Goal: Transaction & Acquisition: Obtain resource

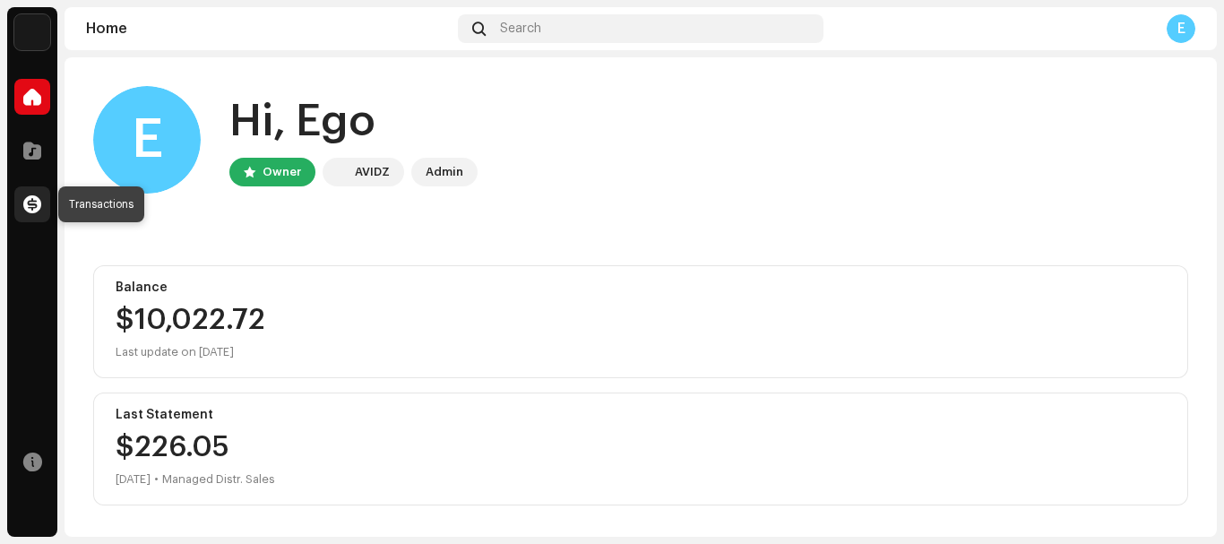
click at [37, 200] on span at bounding box center [32, 204] width 18 height 14
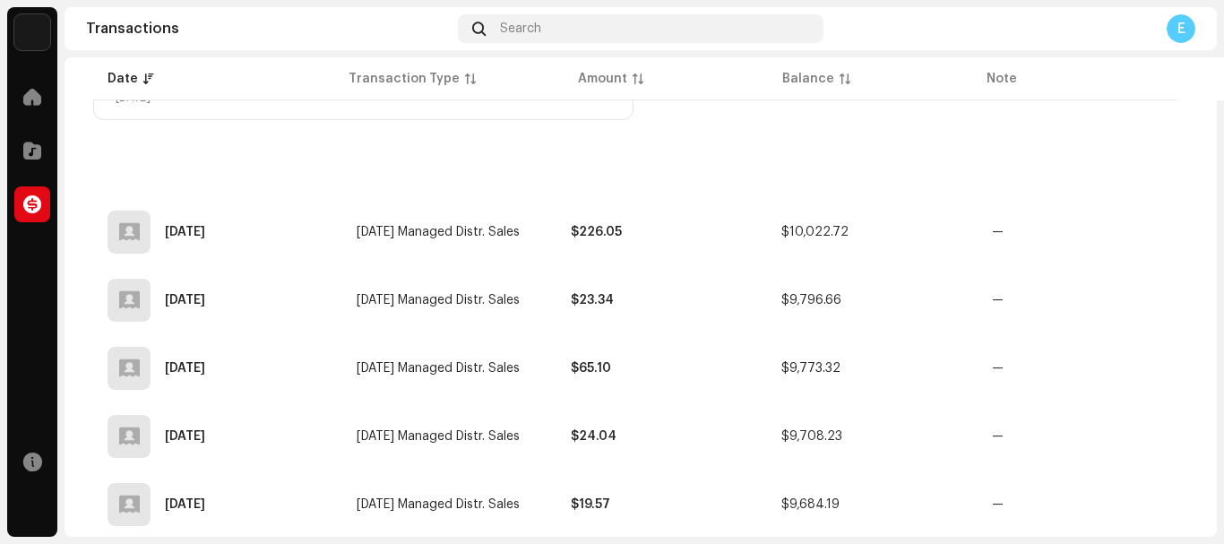
scroll to position [357, 0]
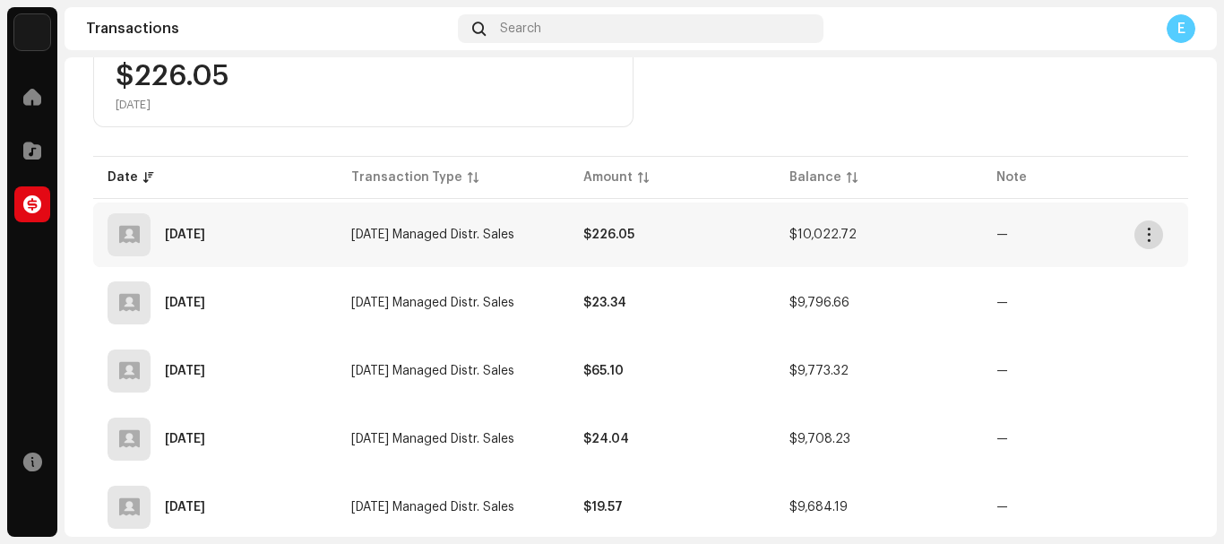
click at [1147, 242] on button "button" at bounding box center [1149, 234] width 29 height 29
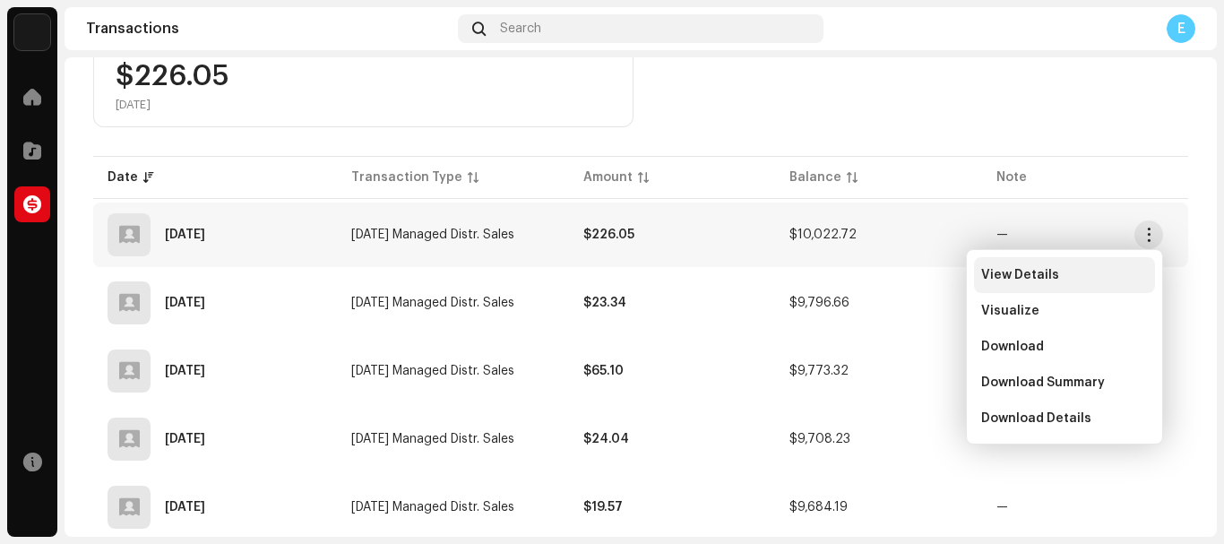
click at [1036, 270] on span "View Details" at bounding box center [1020, 275] width 78 height 14
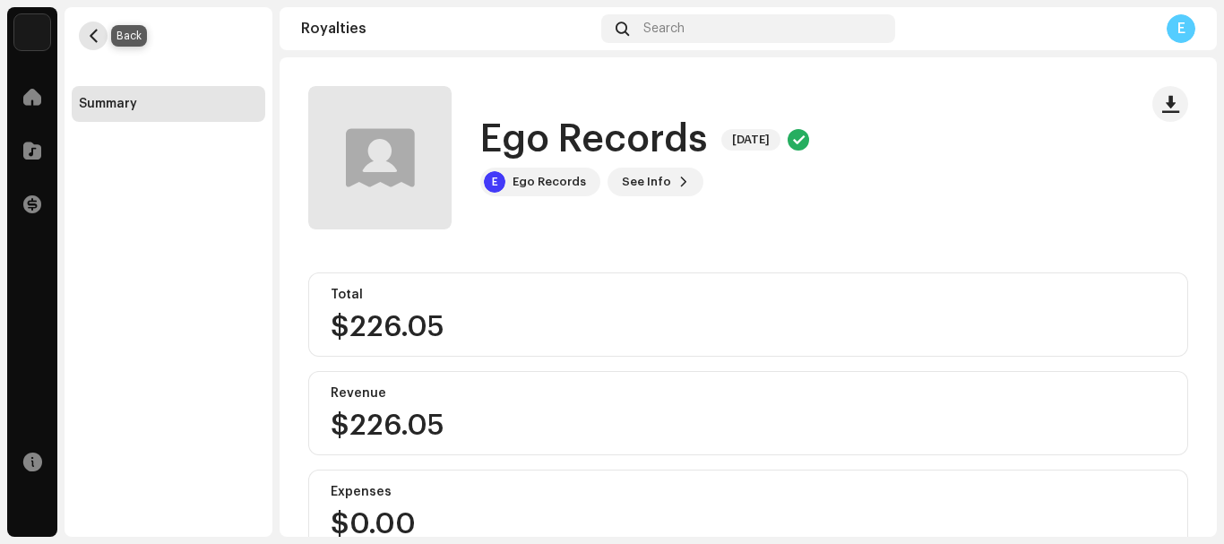
click at [94, 39] on span "button" at bounding box center [93, 36] width 13 height 14
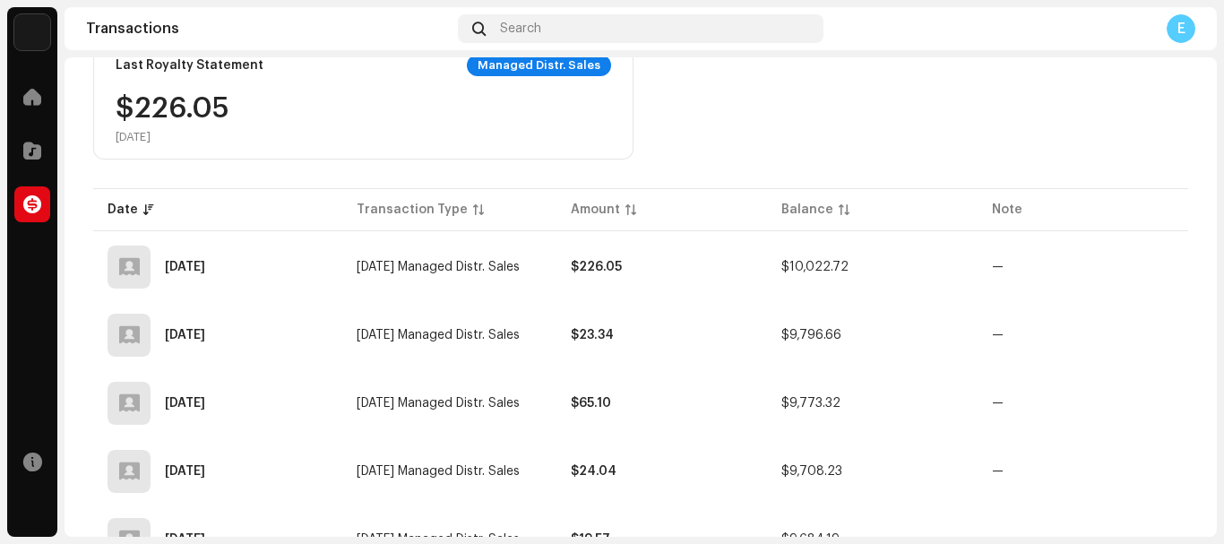
scroll to position [358, 0]
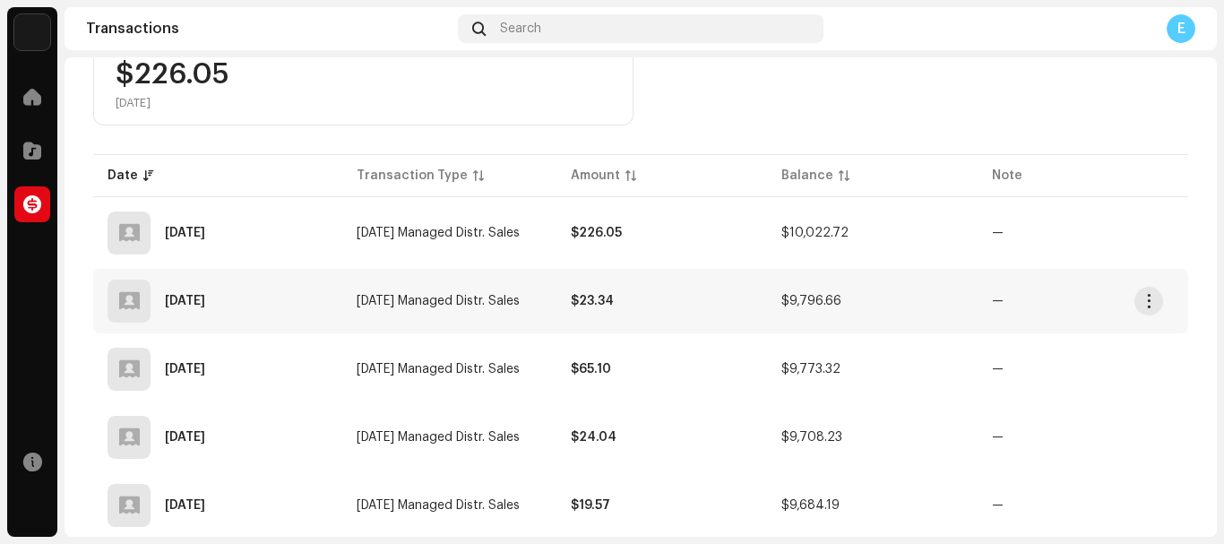
click at [995, 303] on re-a-table-badge "—" at bounding box center [998, 301] width 12 height 13
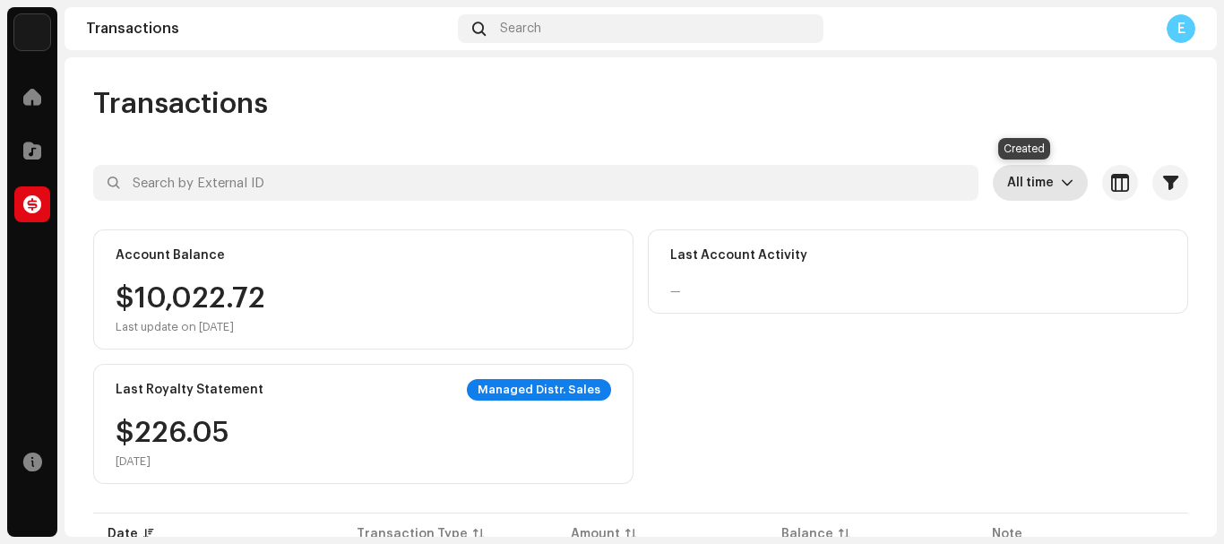
click at [1042, 186] on span "All time" at bounding box center [1034, 183] width 54 height 36
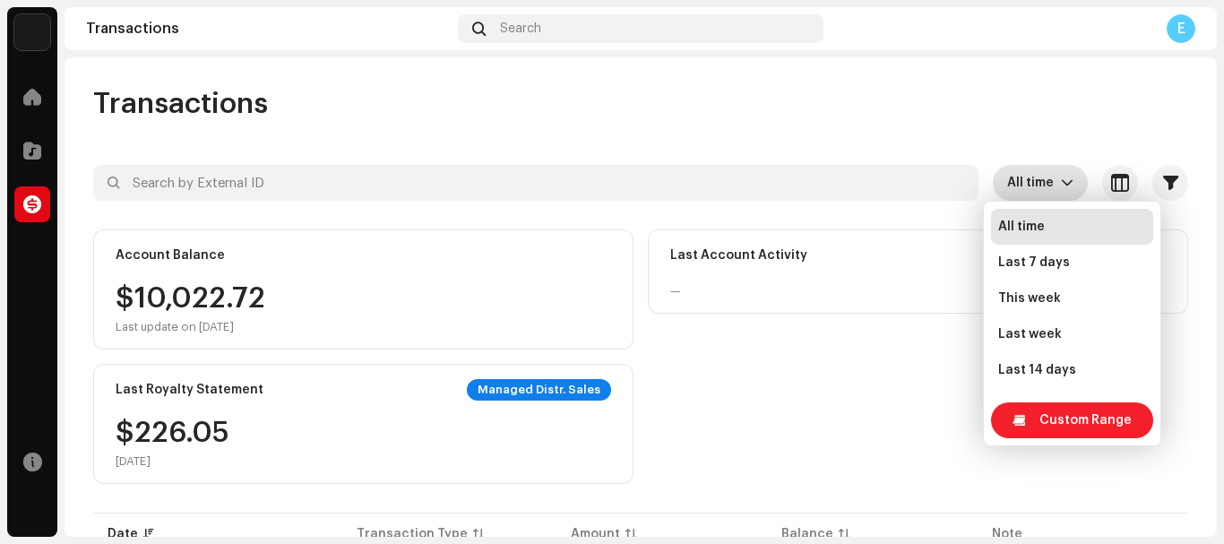
scroll to position [29, 0]
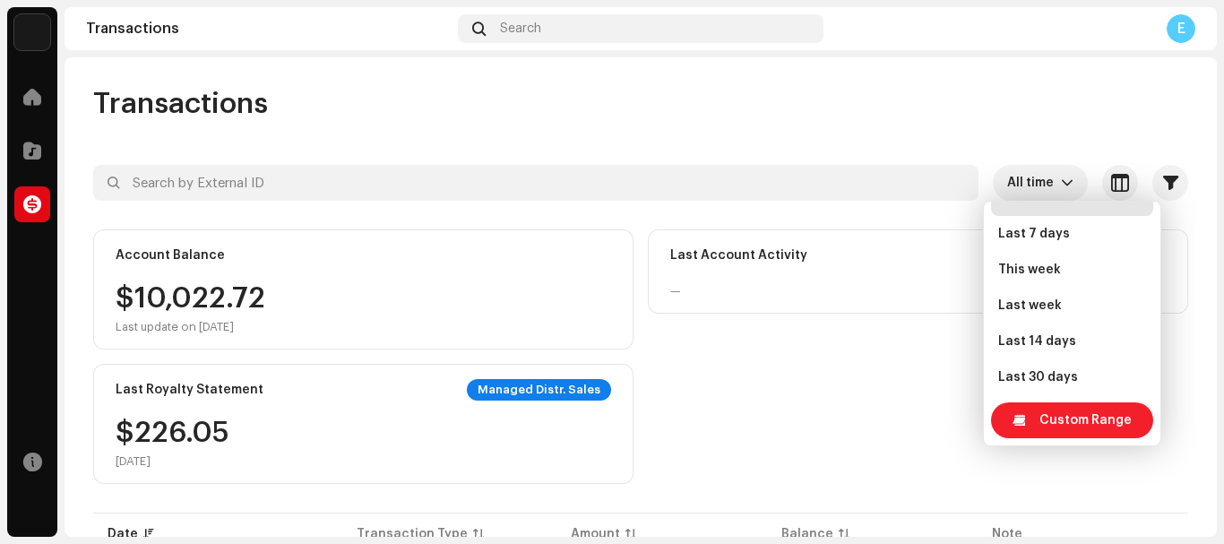
click at [1106, 419] on span "Custom Range" at bounding box center [1086, 420] width 92 height 36
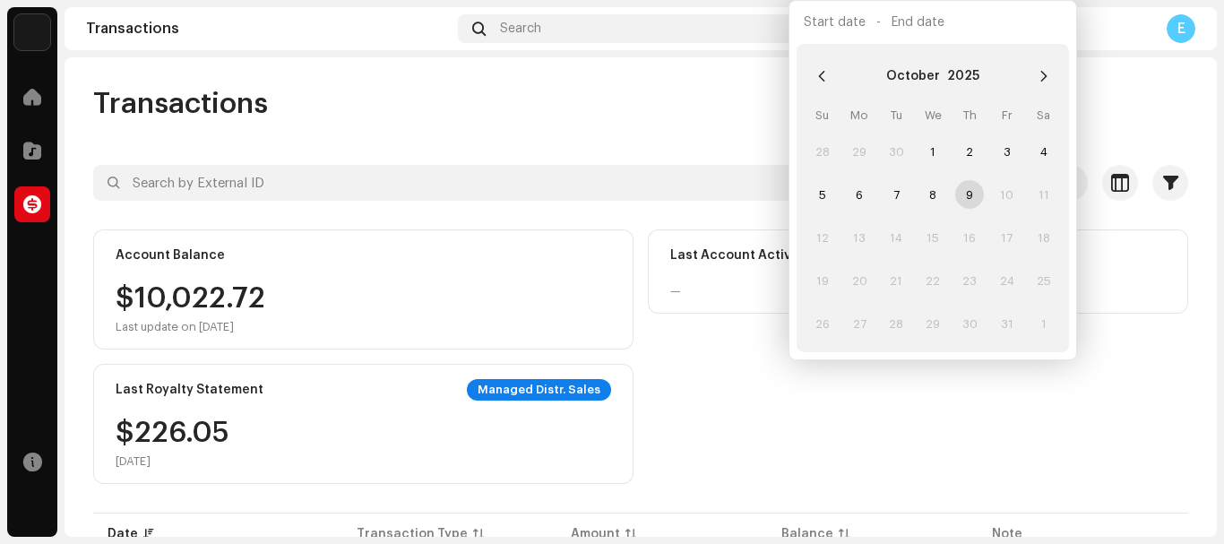
click at [995, 416] on div "Account Balance $10,022.72 Last update on [DATE] Last Account Activity — Last R…" at bounding box center [640, 356] width 1095 height 255
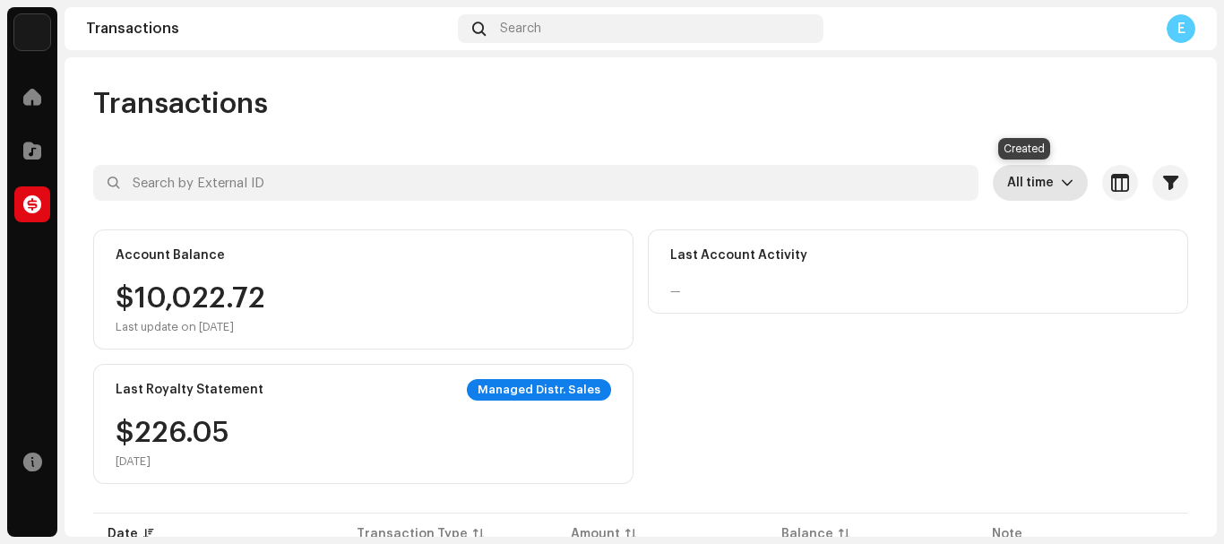
click at [1047, 186] on span "All time" at bounding box center [1034, 183] width 54 height 36
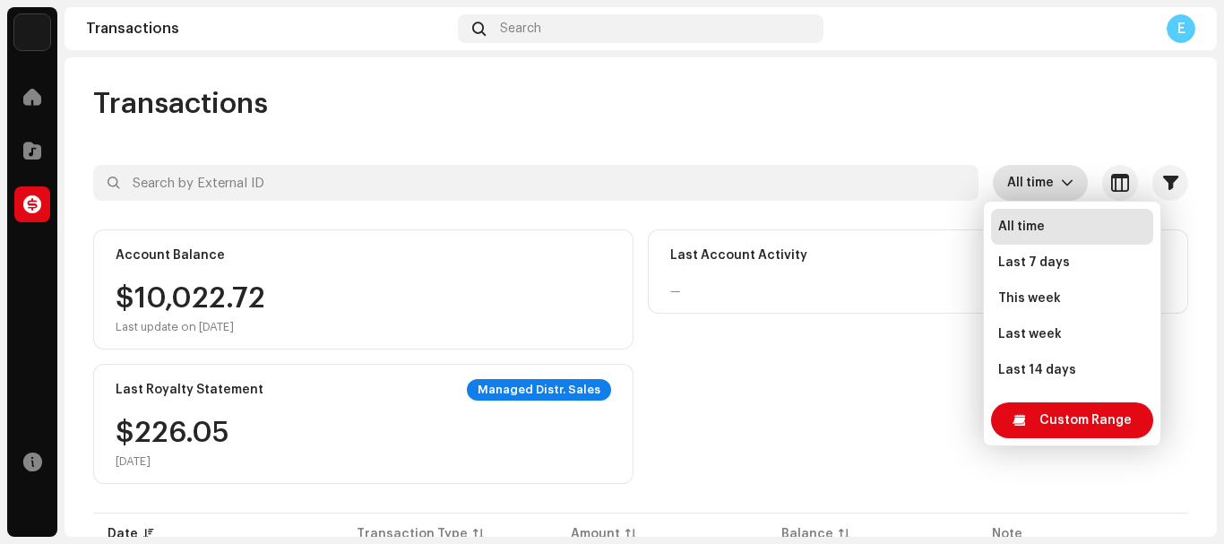
click at [787, 387] on div "Account Balance $10,022.72 Last update on [DATE] Last Account Activity — Last R…" at bounding box center [640, 356] width 1095 height 255
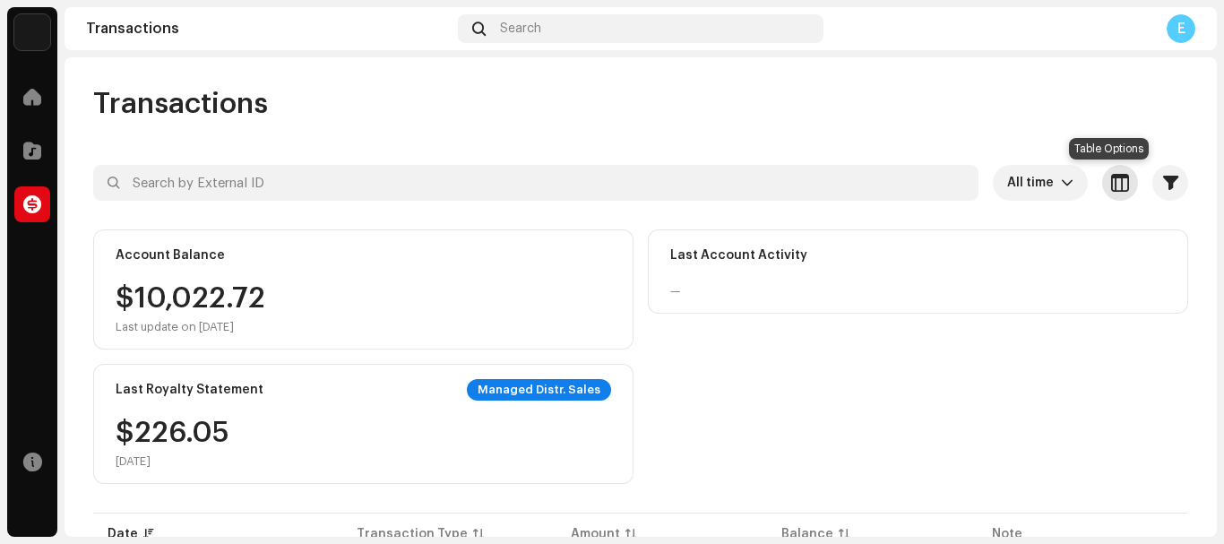
click at [1111, 185] on span "button" at bounding box center [1120, 183] width 18 height 14
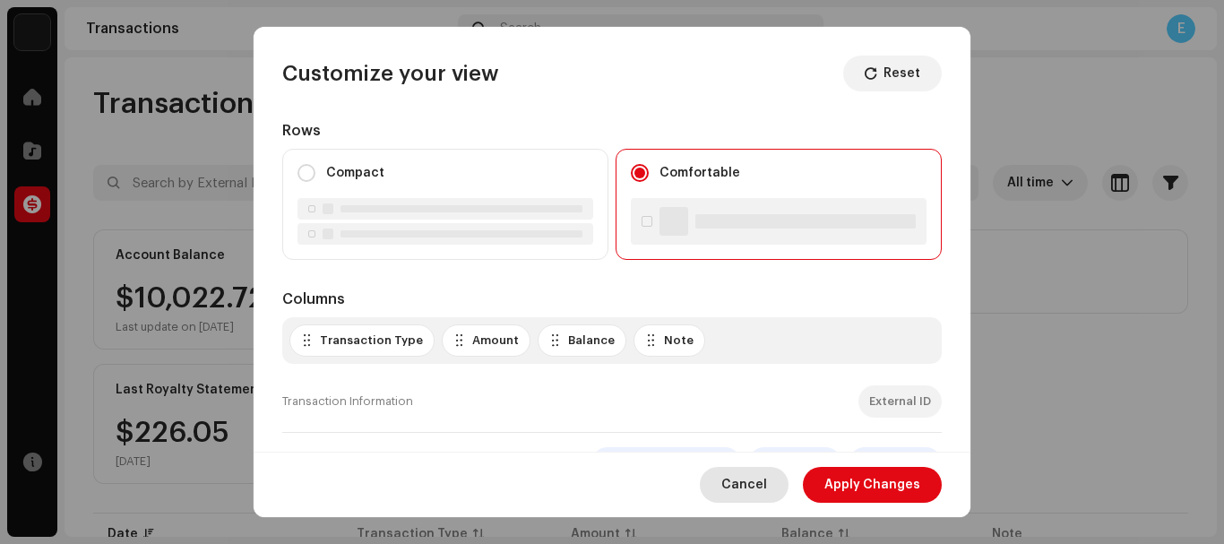
click at [756, 483] on span "Cancel" at bounding box center [744, 485] width 46 height 36
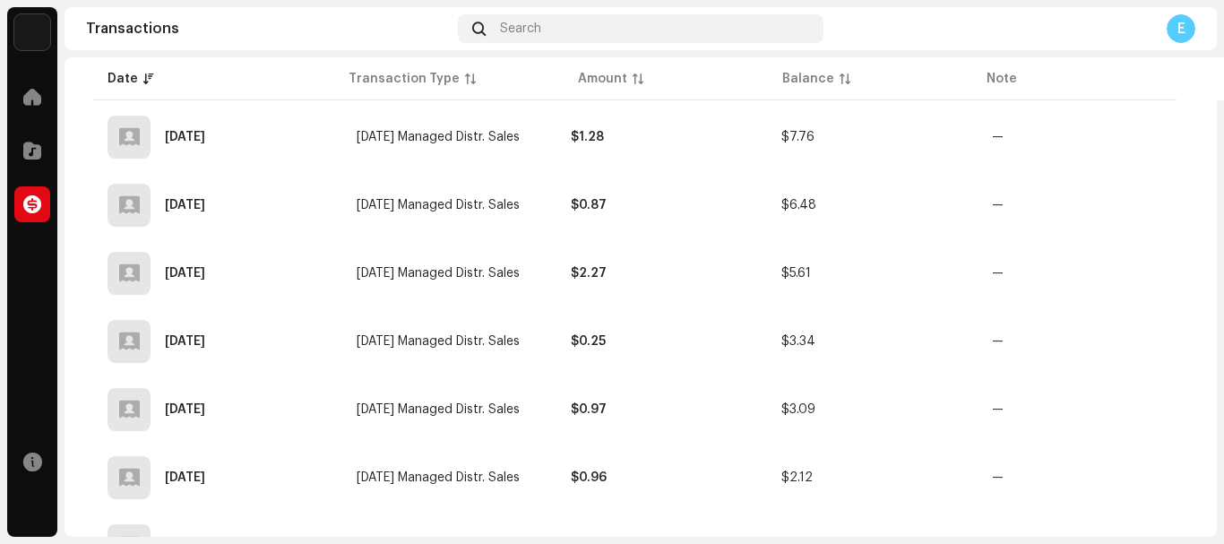
scroll to position [1432, 0]
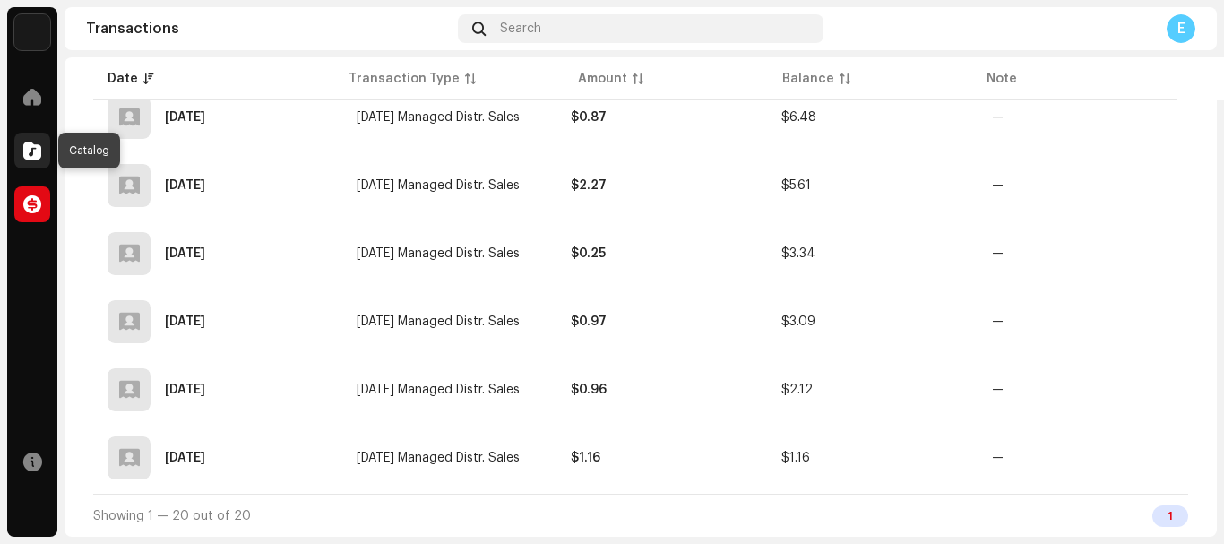
click at [30, 152] on span at bounding box center [32, 150] width 18 height 14
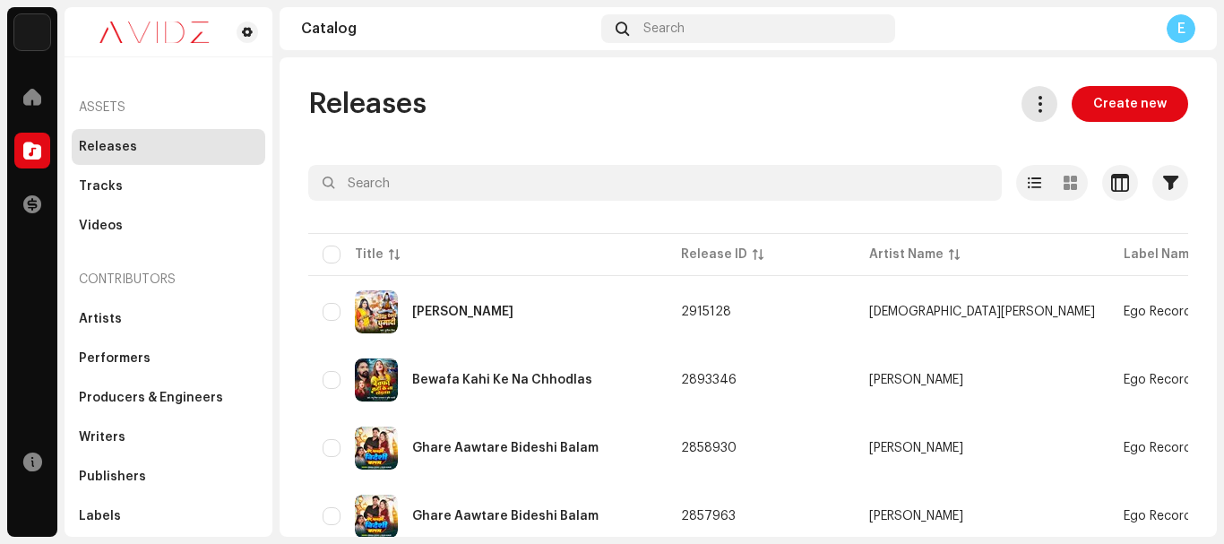
click at [1037, 103] on span at bounding box center [1040, 104] width 17 height 14
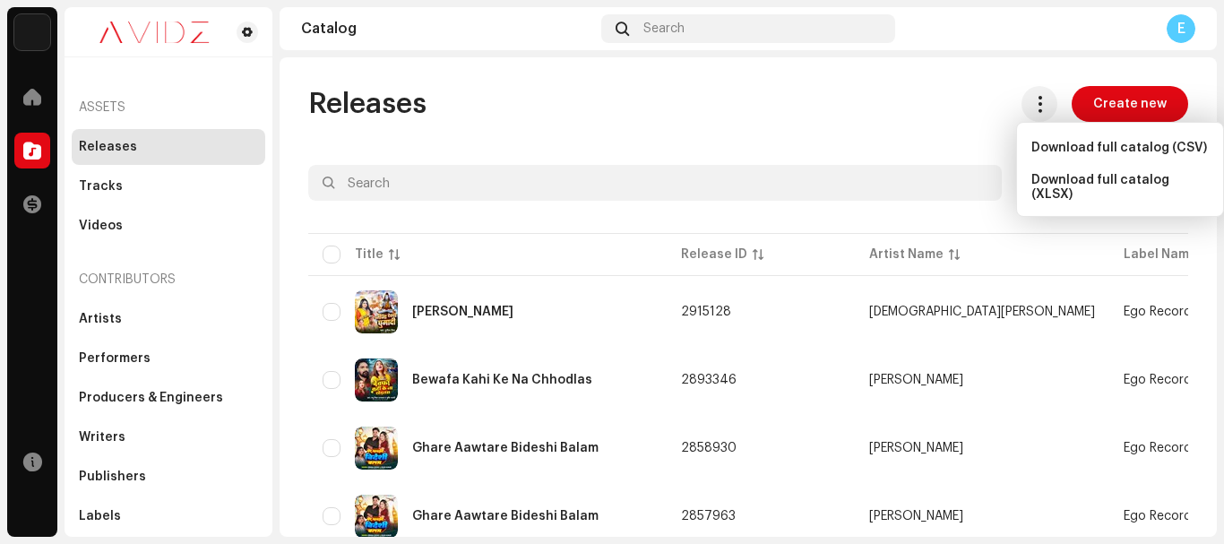
click at [747, 108] on div "Releases Create new" at bounding box center [748, 104] width 880 height 36
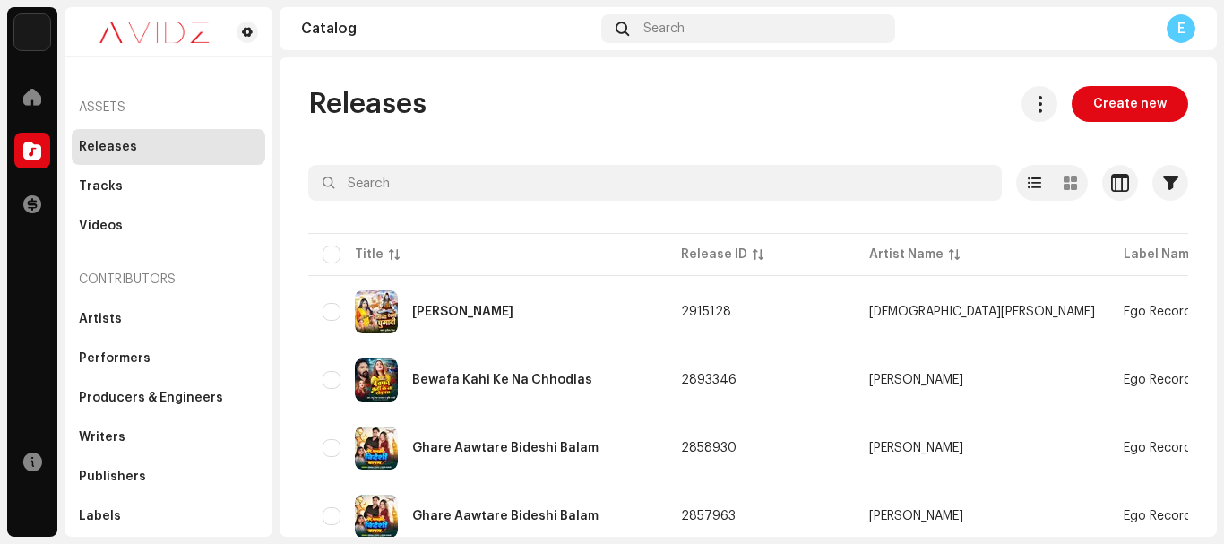
drag, startPoint x: 453, startPoint y: 109, endPoint x: 292, endPoint y: 108, distance: 161.3
click at [472, 109] on div "Releases Create new" at bounding box center [748, 104] width 880 height 36
click at [35, 204] on span at bounding box center [32, 204] width 18 height 14
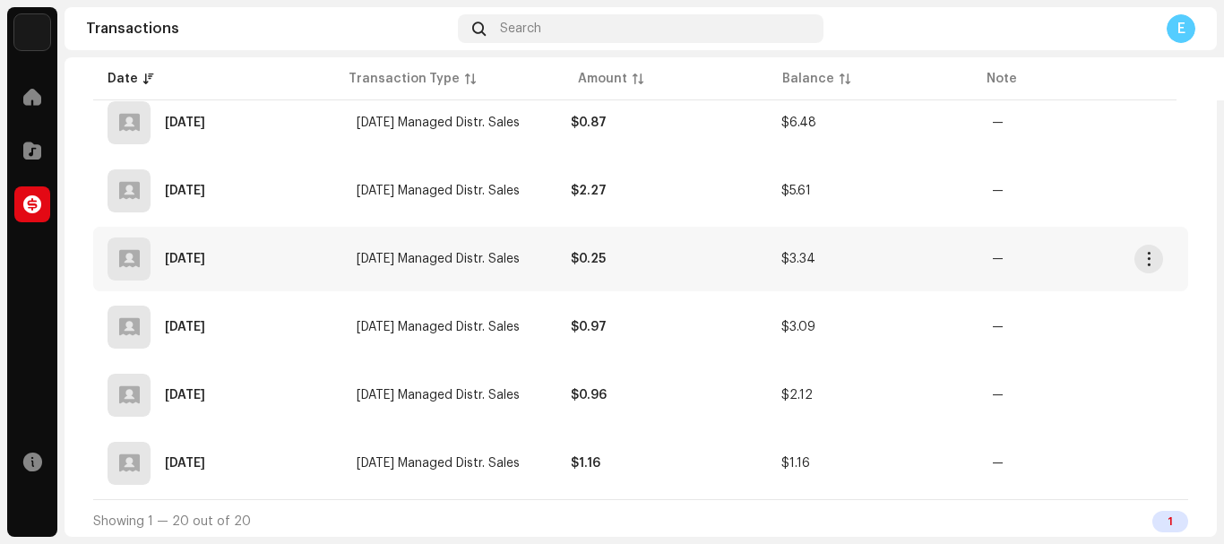
scroll to position [1432, 0]
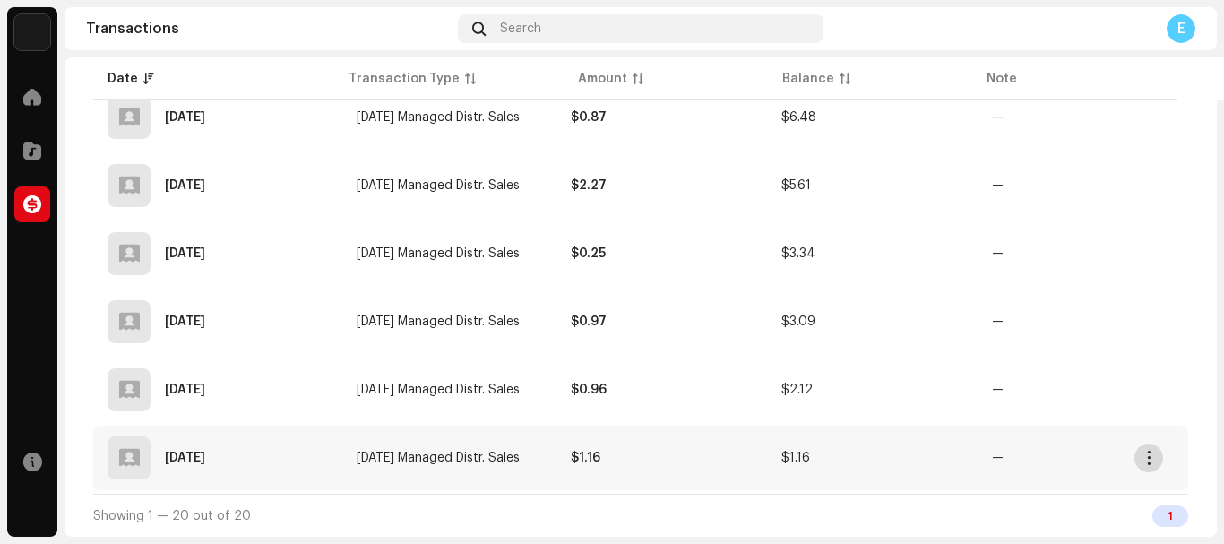
click at [1139, 461] on button "button" at bounding box center [1149, 458] width 29 height 29
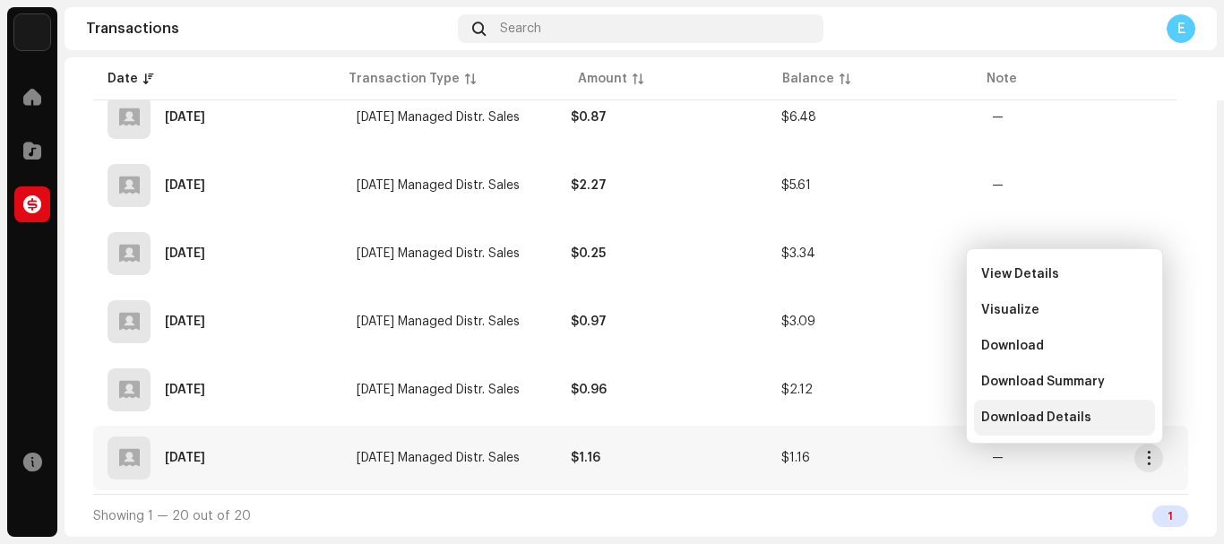
click at [1067, 419] on span "Download Details" at bounding box center [1036, 417] width 110 height 14
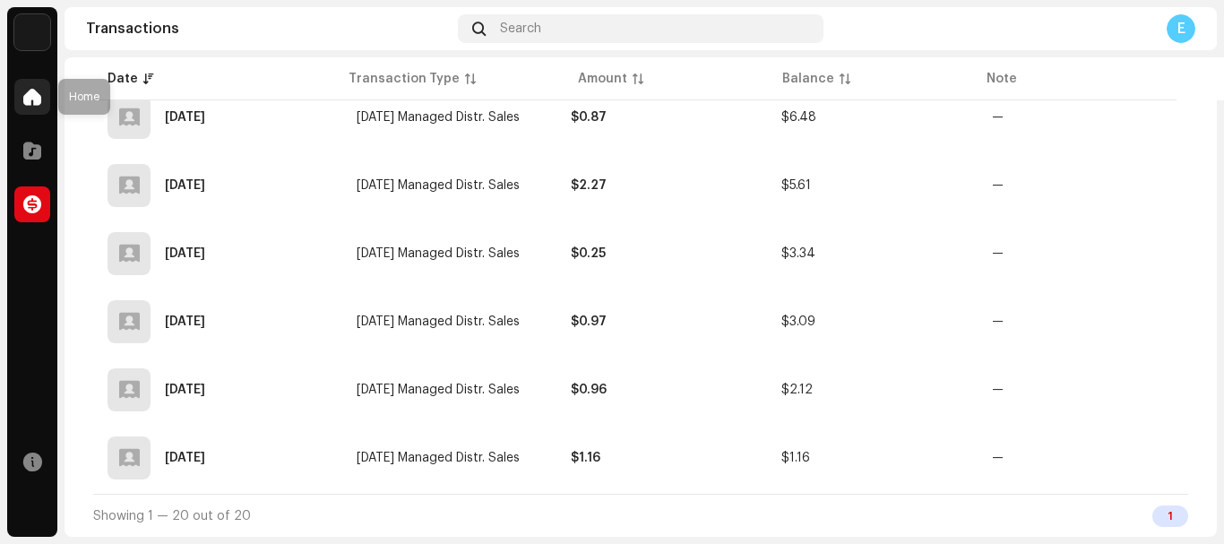
click at [39, 104] on span at bounding box center [32, 97] width 18 height 14
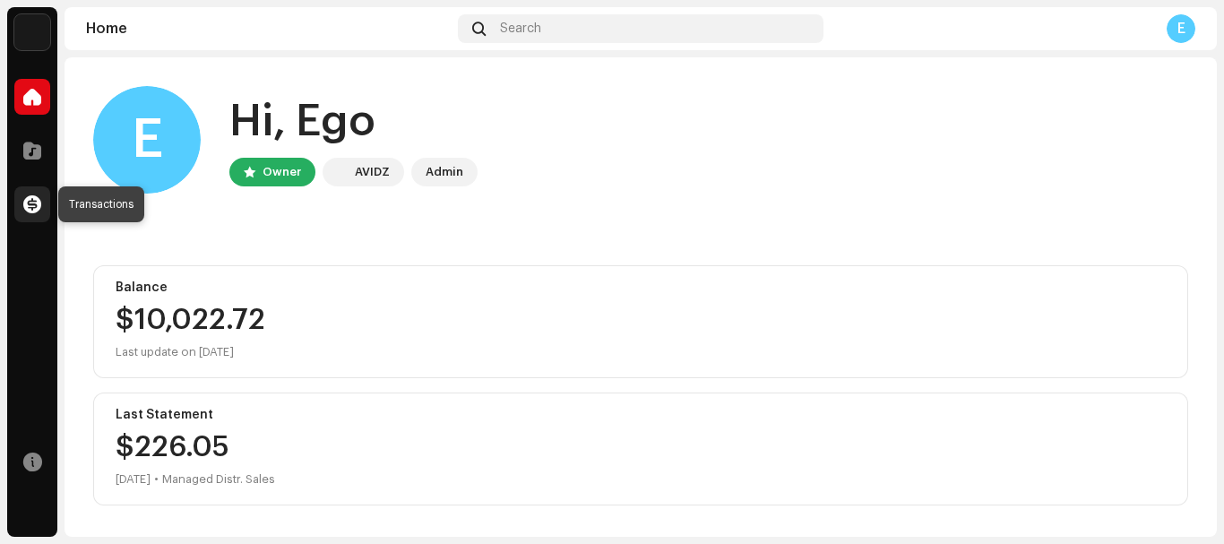
click at [26, 207] on span at bounding box center [32, 204] width 18 height 14
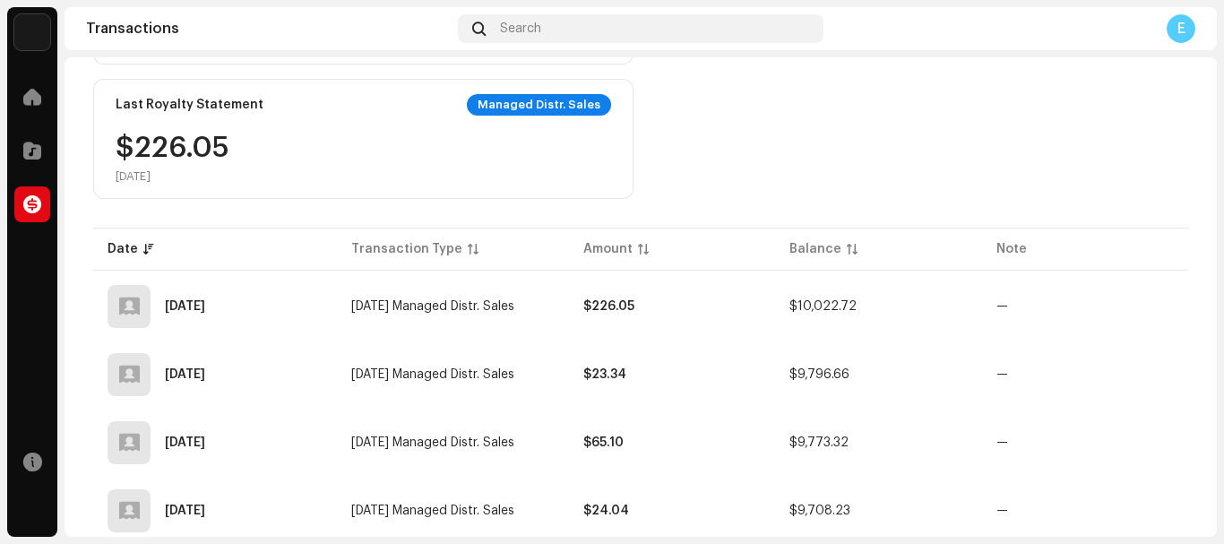
scroll to position [269, 0]
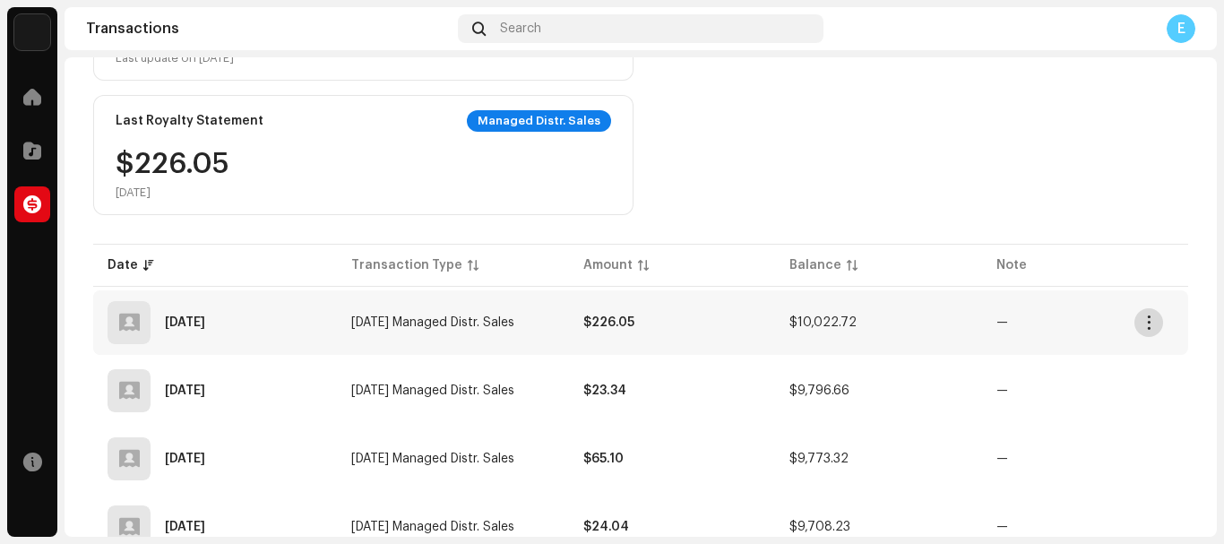
click at [1150, 328] on span "button" at bounding box center [1149, 322] width 13 height 14
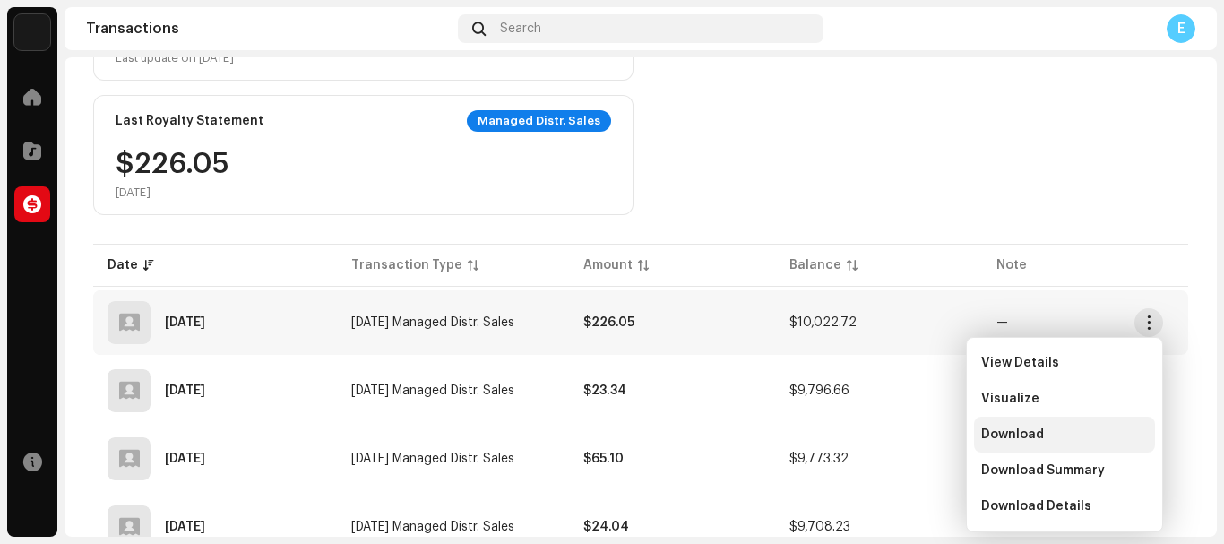
click at [1016, 436] on span "Download" at bounding box center [1012, 435] width 63 height 14
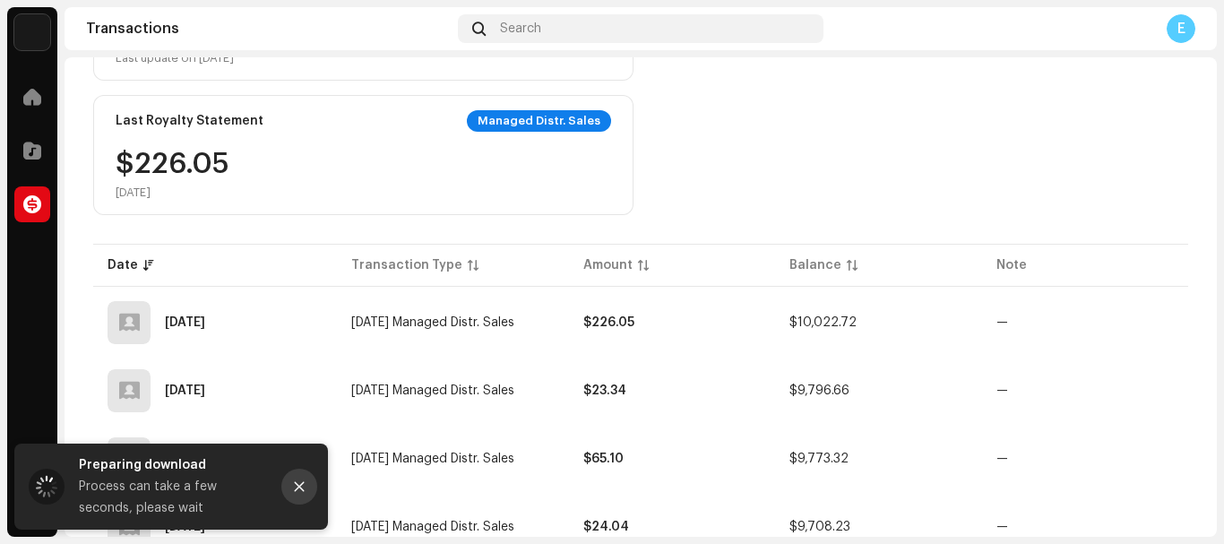
click at [292, 487] on button "Close" at bounding box center [299, 487] width 36 height 36
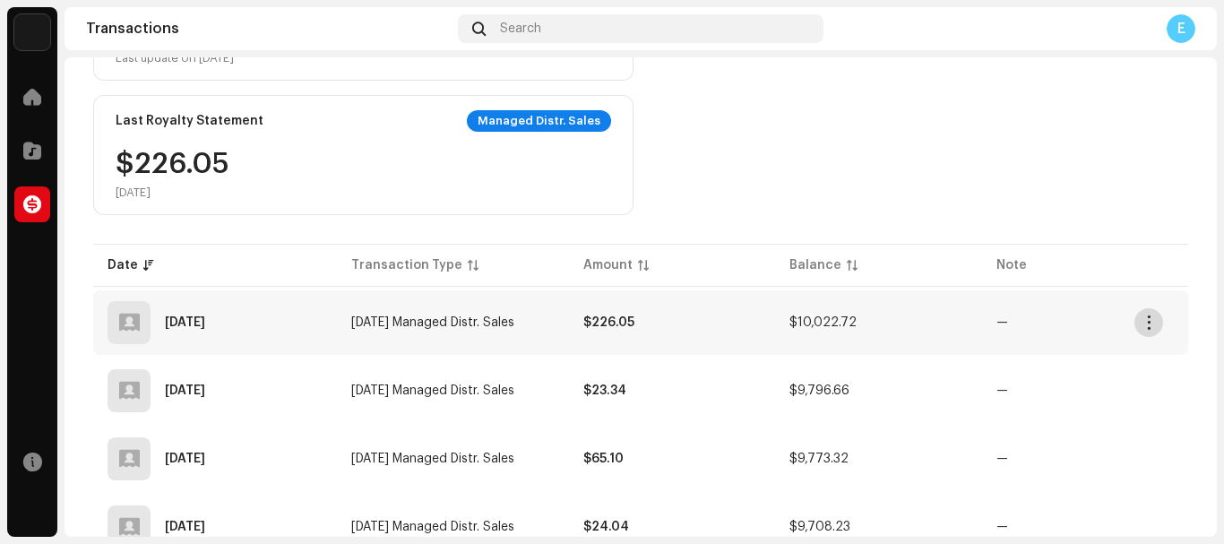
click at [1143, 324] on span "button" at bounding box center [1149, 322] width 13 height 14
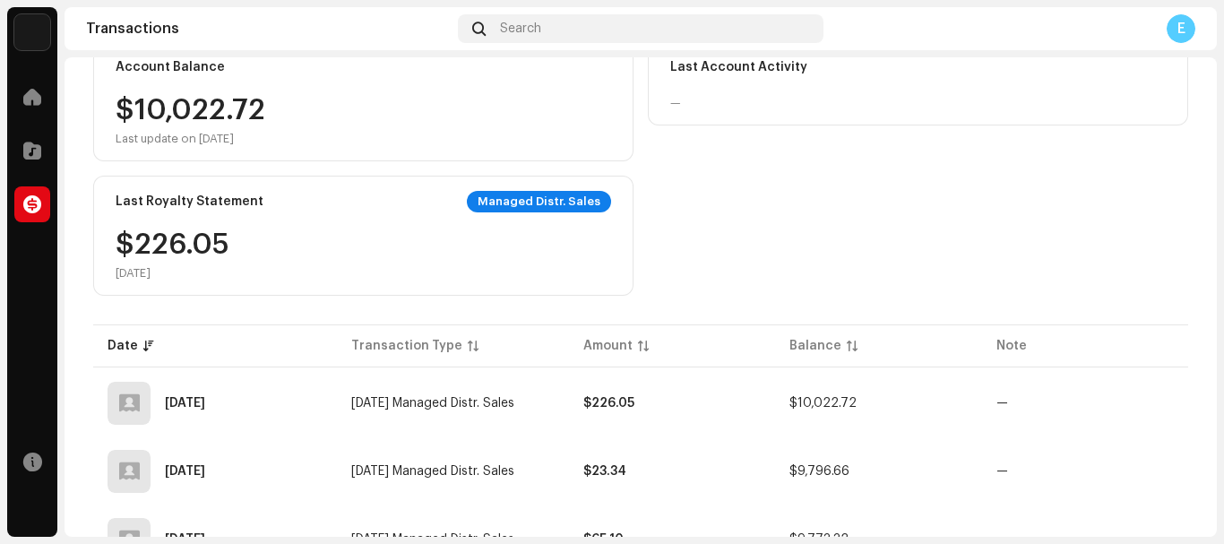
scroll to position [182, 0]
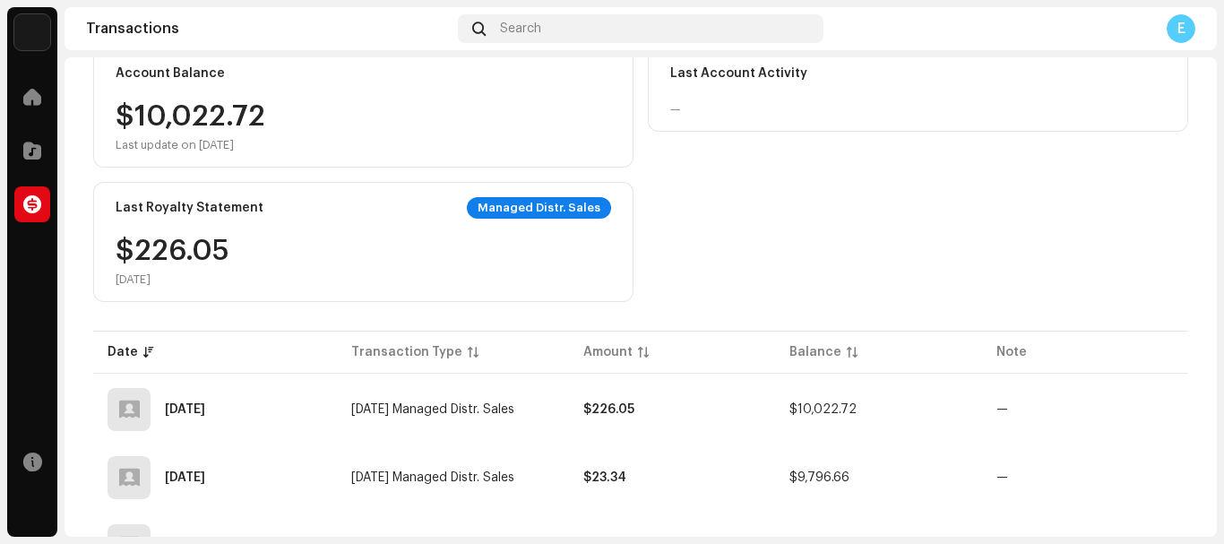
click at [43, 39] on img at bounding box center [32, 32] width 36 height 36
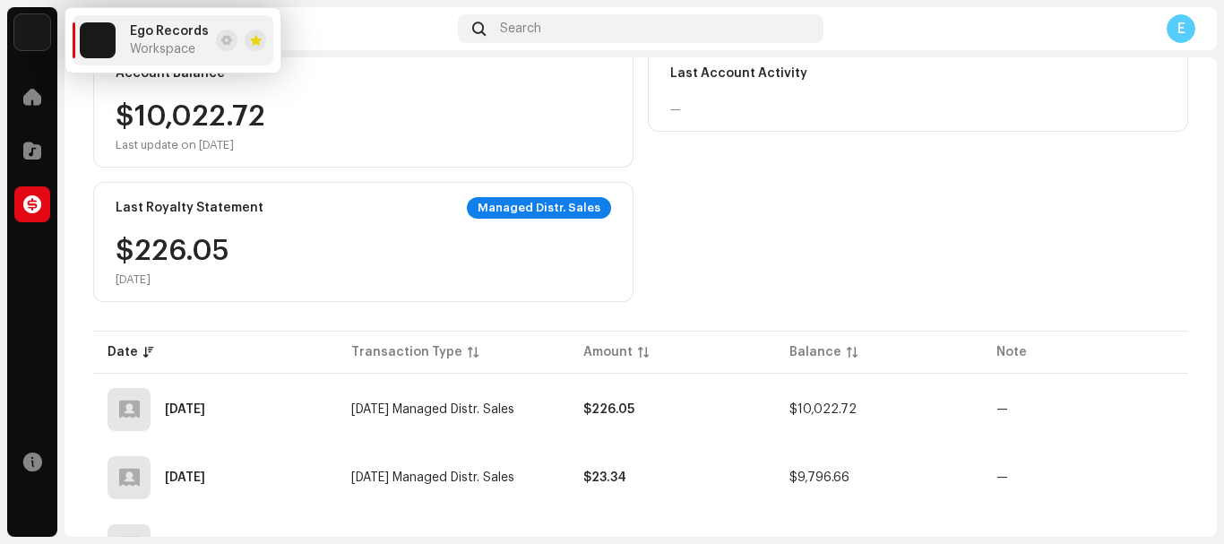
click at [221, 39] on span at bounding box center [226, 40] width 11 height 14
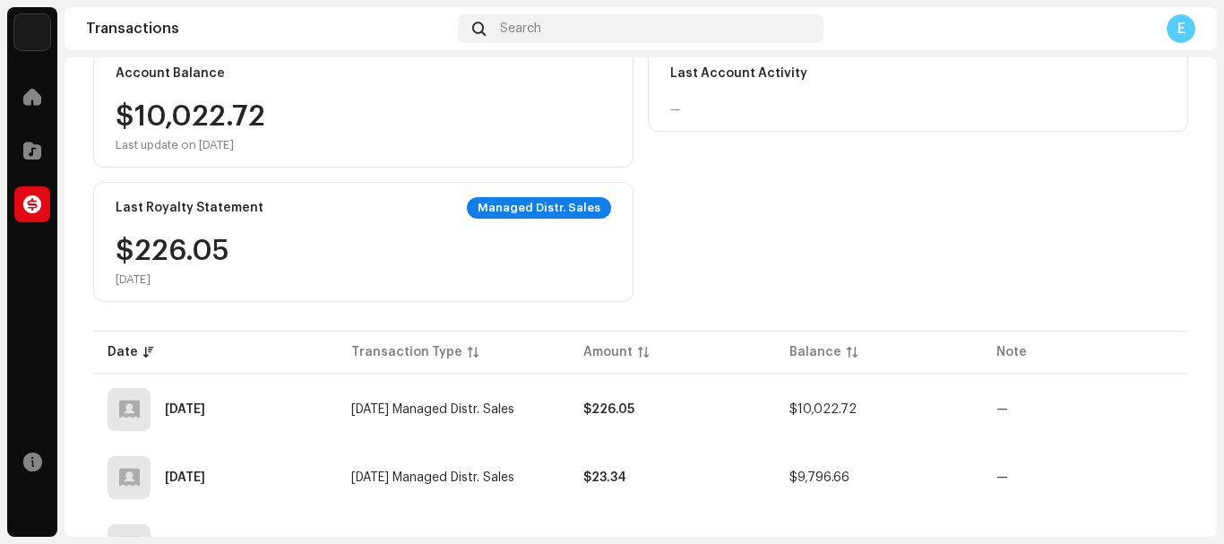
click at [1177, 24] on div "E" at bounding box center [1181, 28] width 29 height 29
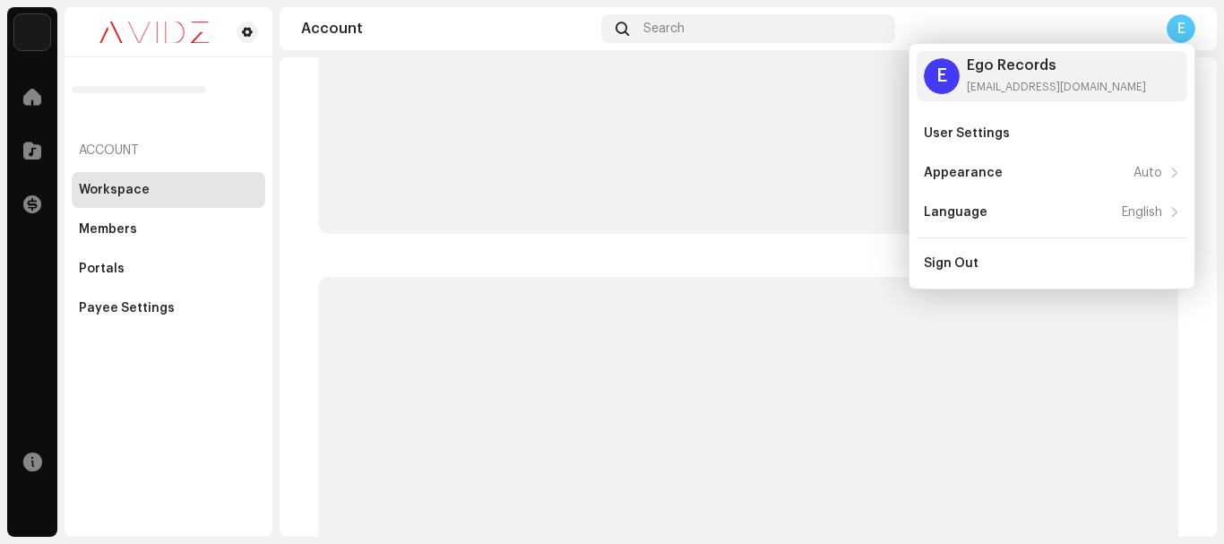
scroll to position [2, 0]
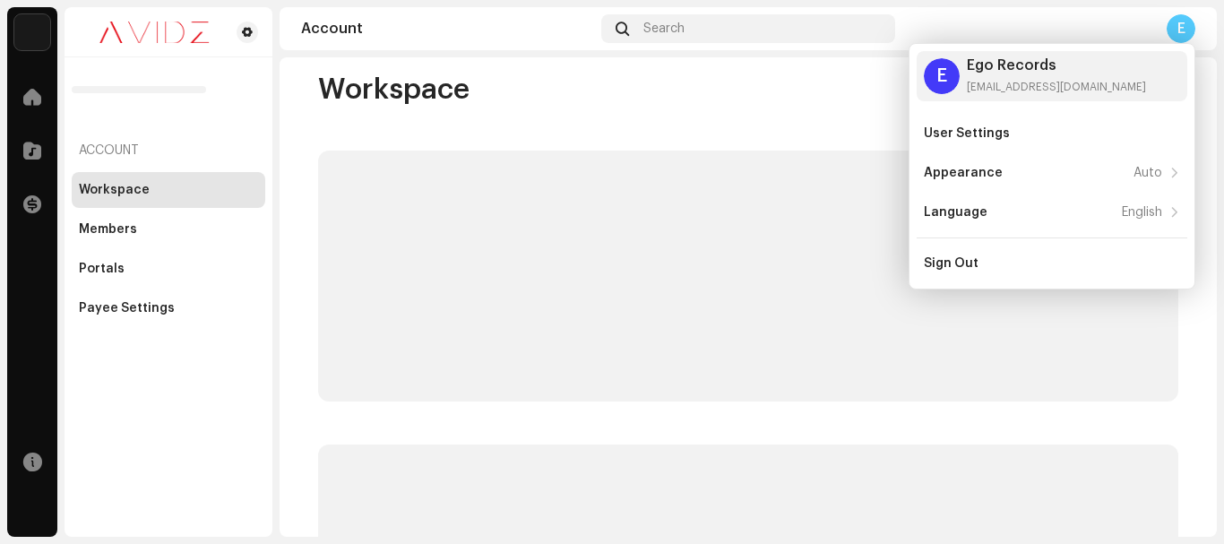
click at [789, 149] on div "Workspace" at bounding box center [748, 423] width 918 height 703
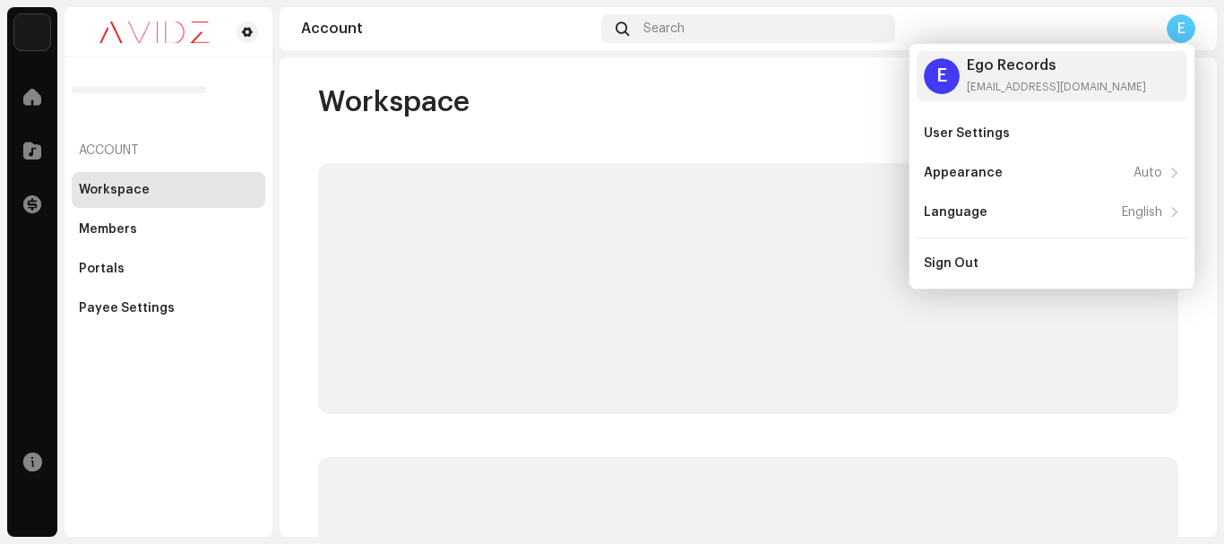
scroll to position [0, 0]
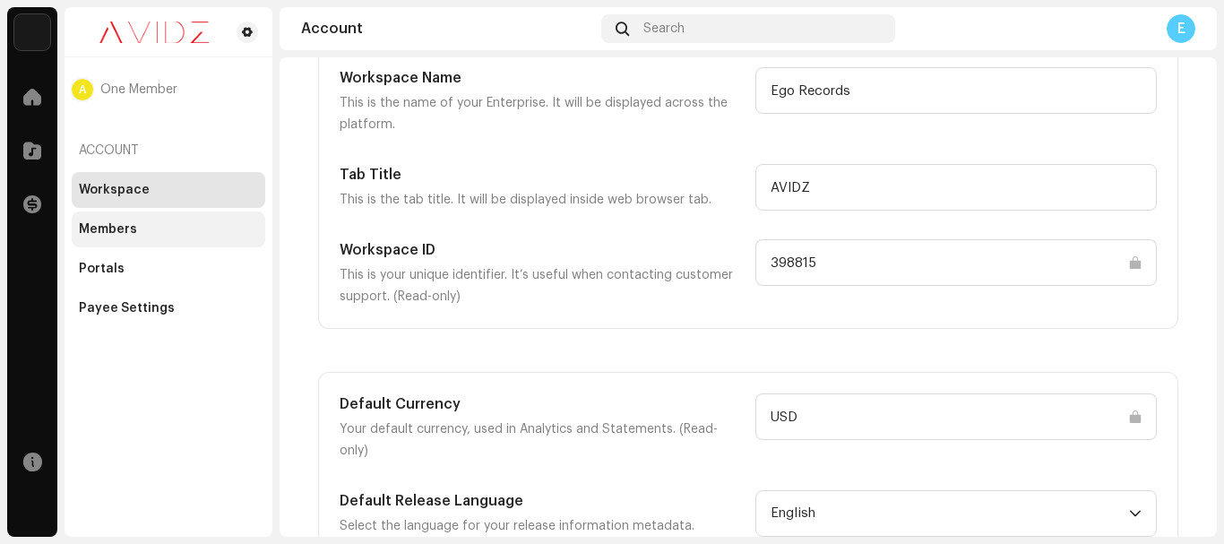
click at [126, 240] on div "Members" at bounding box center [169, 230] width 194 height 36
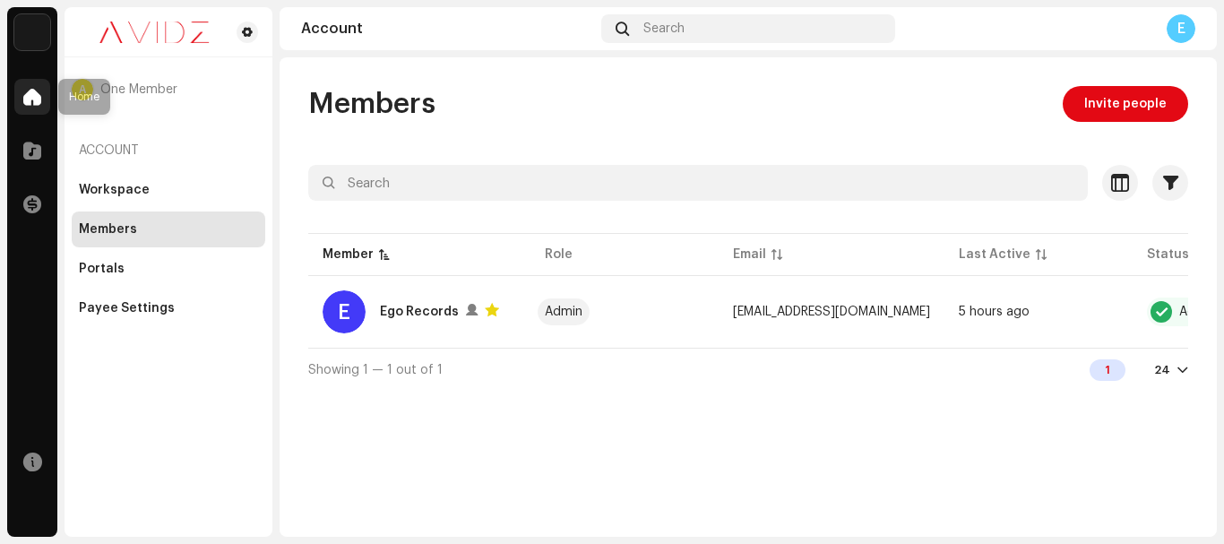
click at [29, 91] on span at bounding box center [32, 97] width 18 height 14
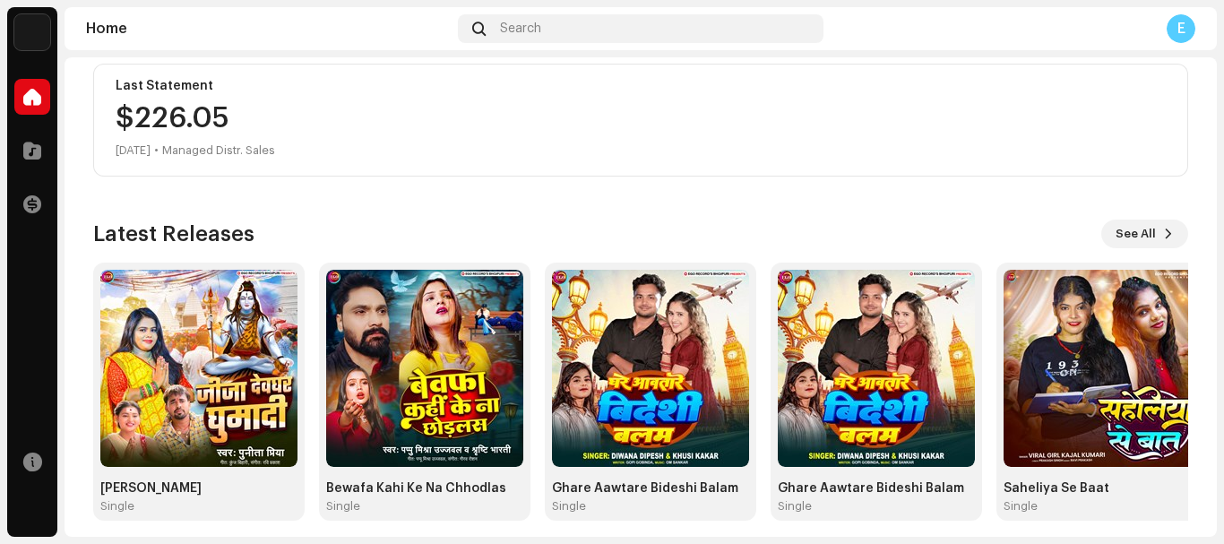
scroll to position [341, 0]
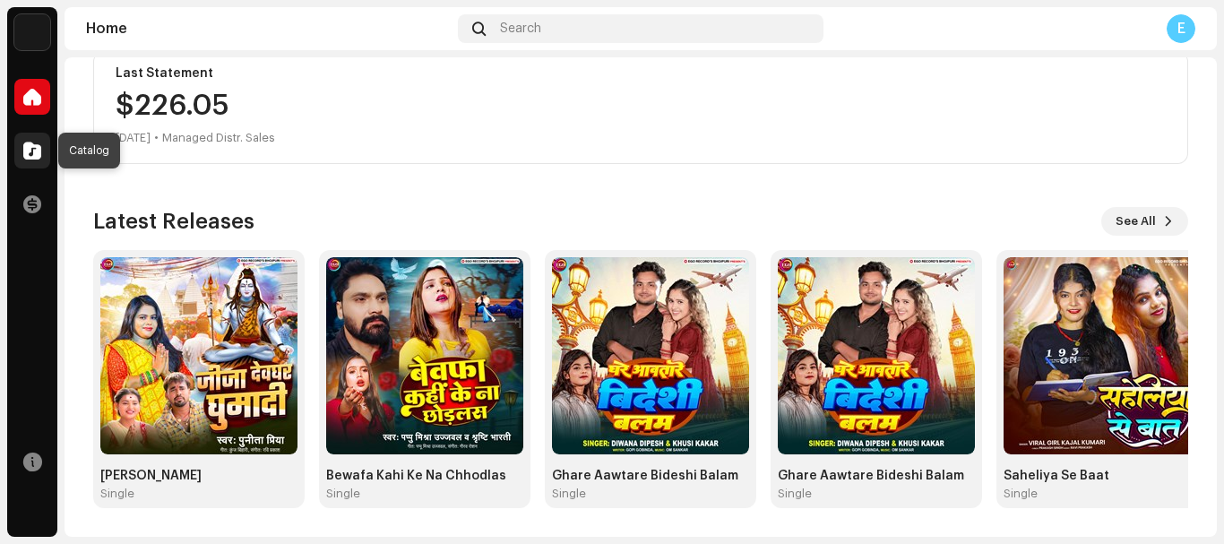
click at [36, 146] on span at bounding box center [32, 150] width 18 height 14
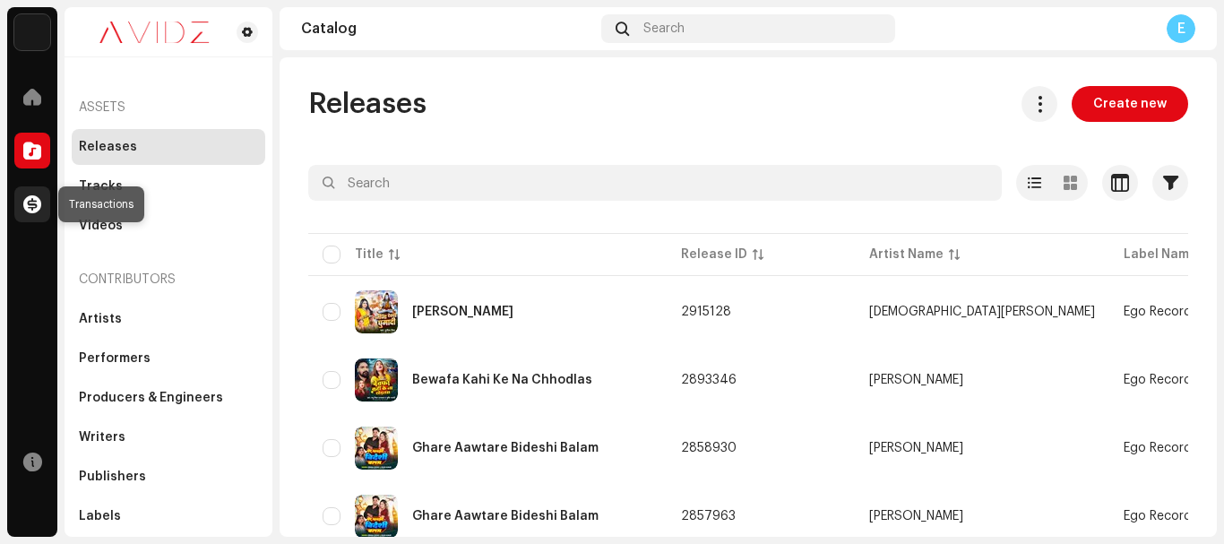
click at [32, 202] on span at bounding box center [32, 204] width 18 height 14
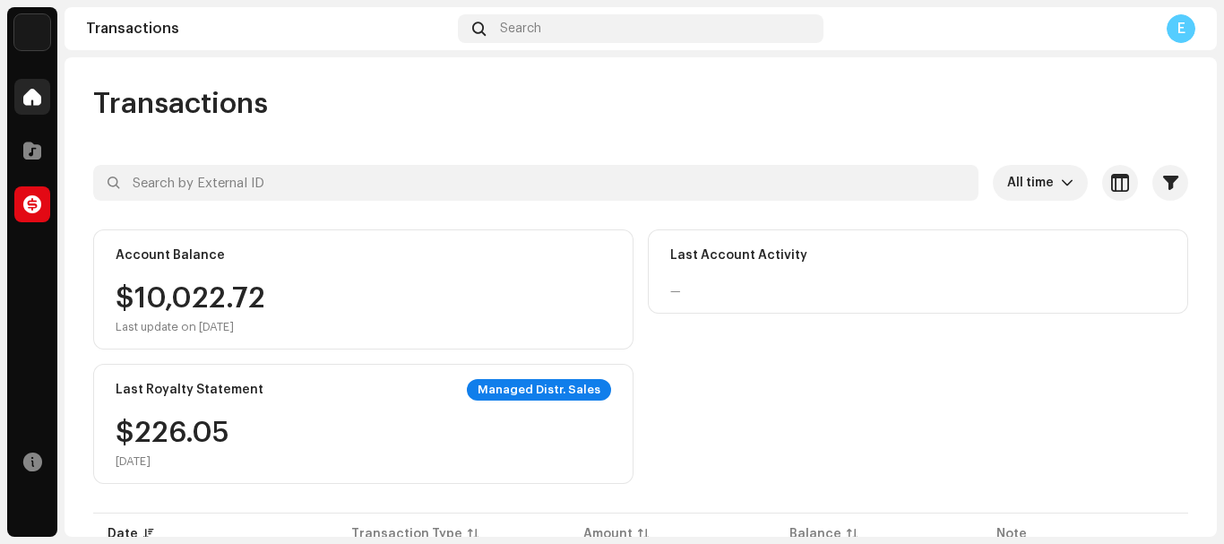
click at [32, 92] on span at bounding box center [32, 97] width 18 height 14
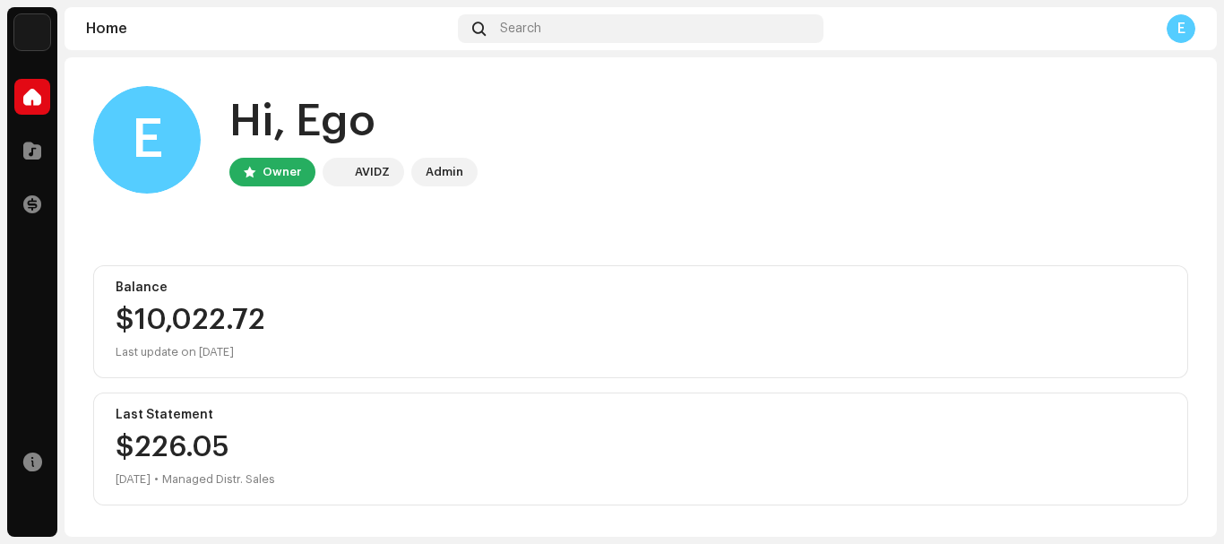
click at [1192, 31] on div "E" at bounding box center [1181, 28] width 29 height 29
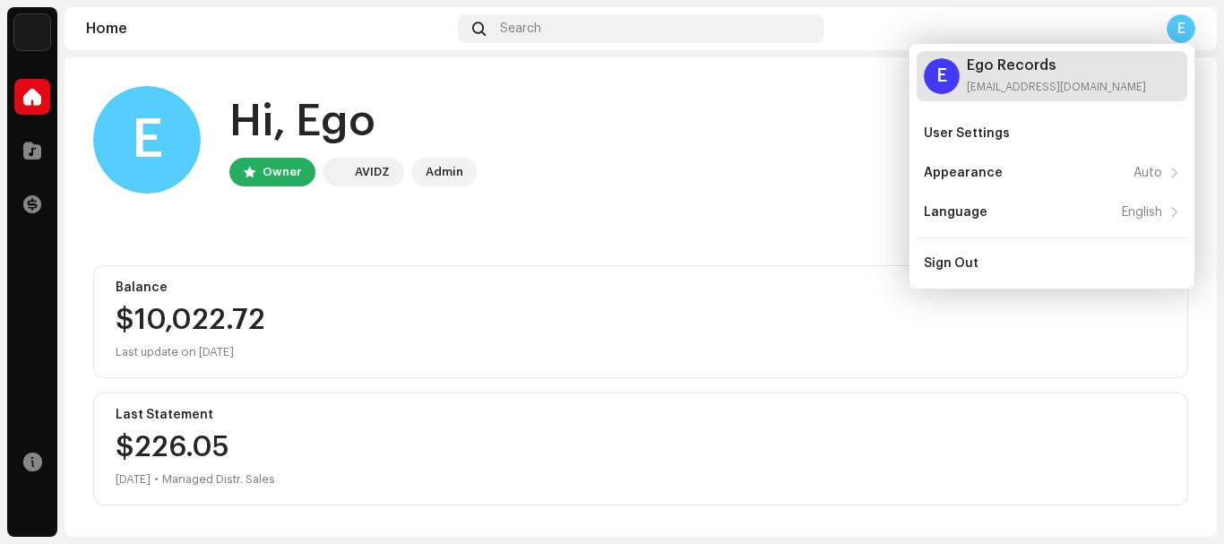
click at [998, 83] on div "[EMAIL_ADDRESS][DOMAIN_NAME]" at bounding box center [1056, 87] width 179 height 14
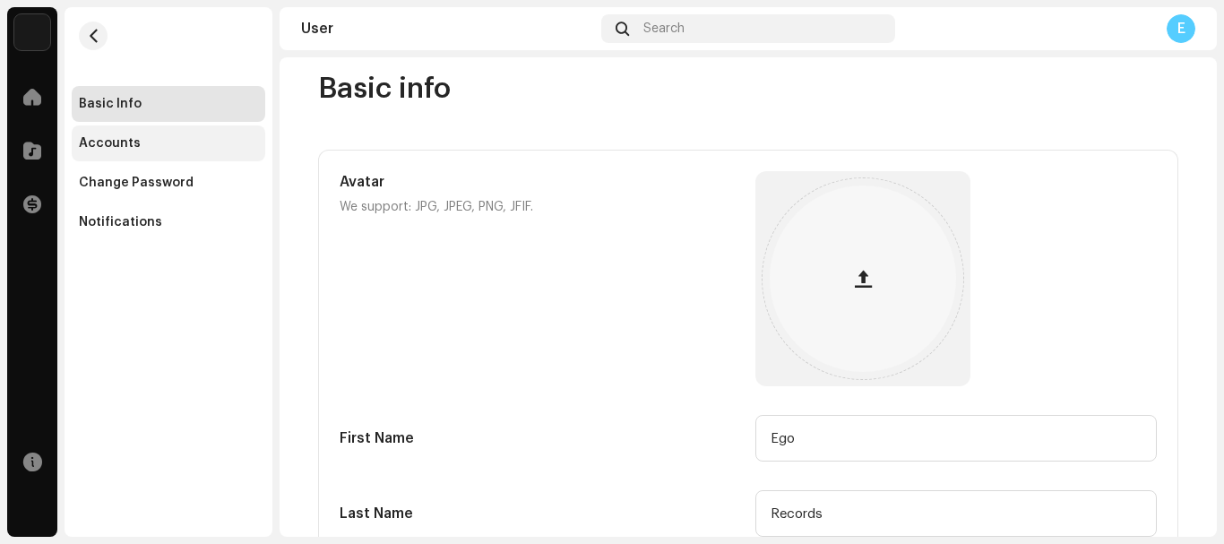
scroll to position [11, 0]
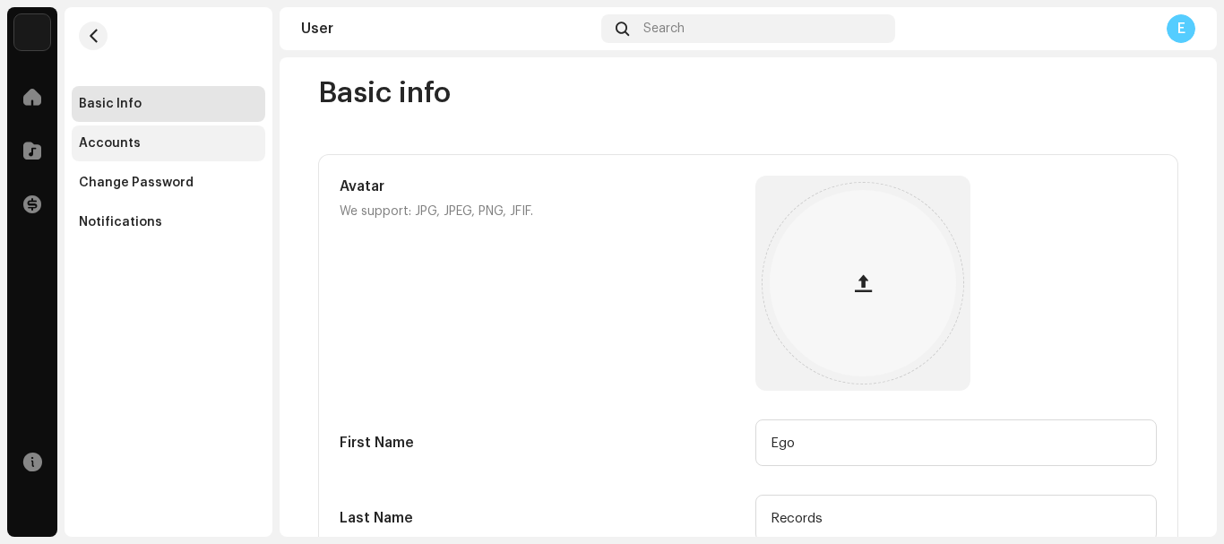
click at [197, 151] on div "Accounts" at bounding box center [169, 143] width 194 height 36
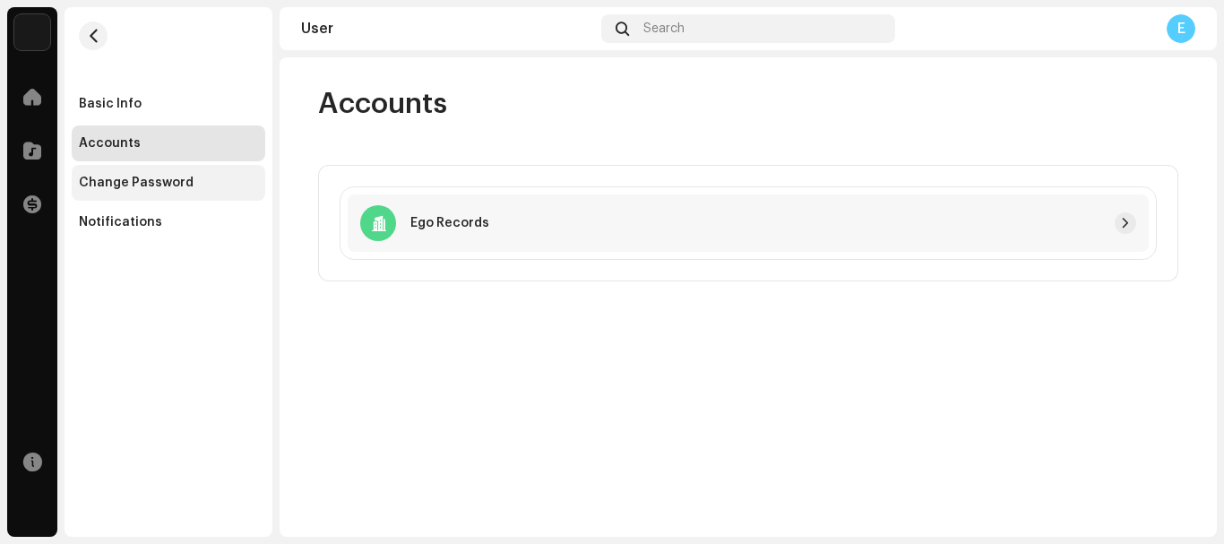
click at [186, 173] on div "Change Password" at bounding box center [169, 183] width 194 height 36
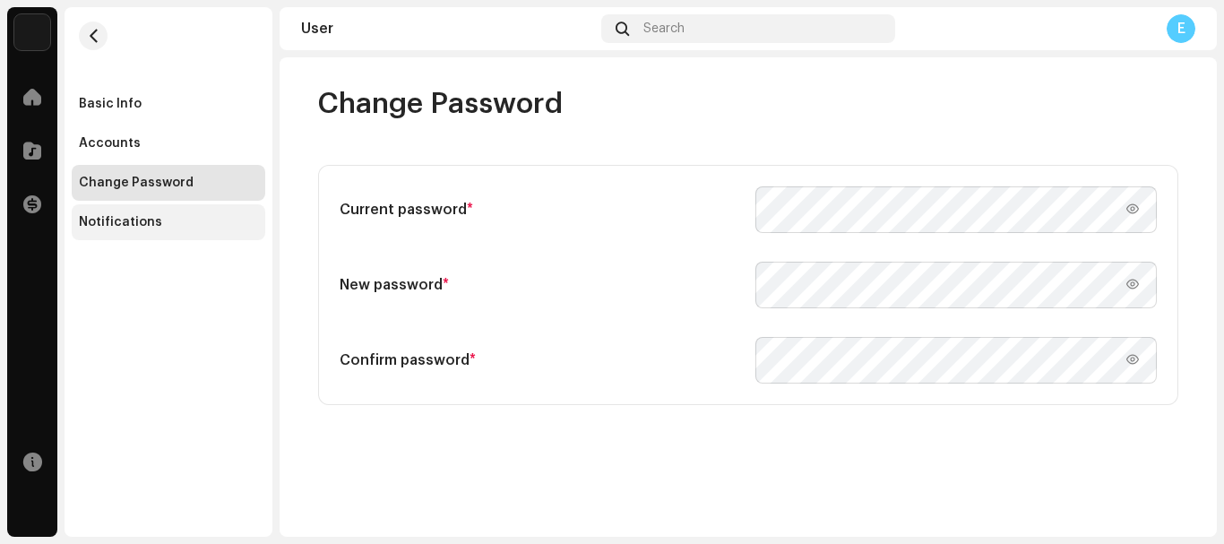
click at [178, 223] on div "Notifications" at bounding box center [168, 222] width 179 height 14
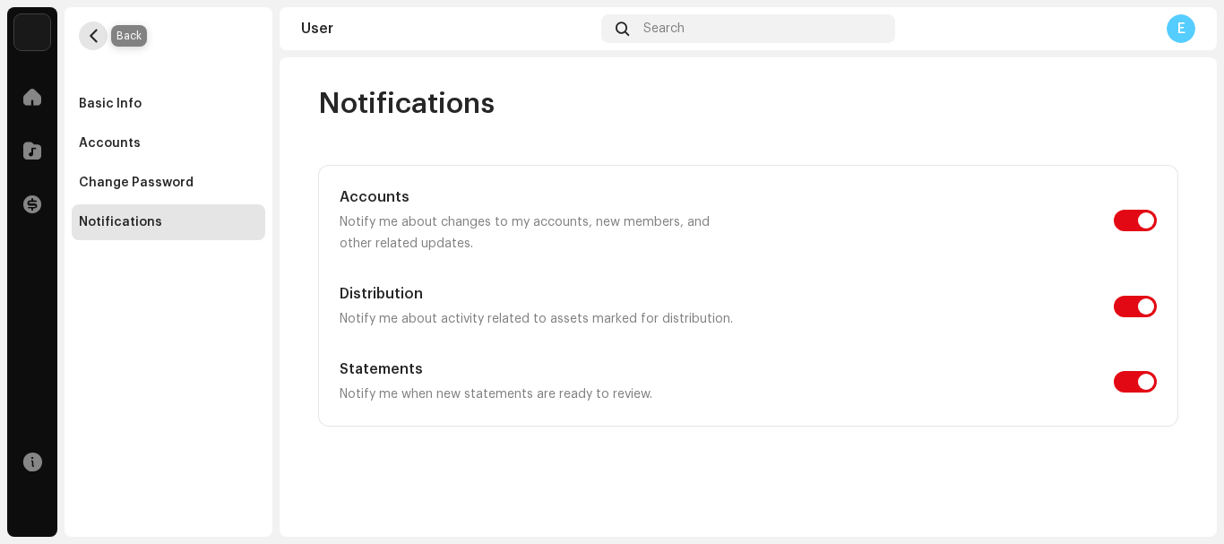
click at [91, 33] on span "button" at bounding box center [93, 36] width 13 height 14
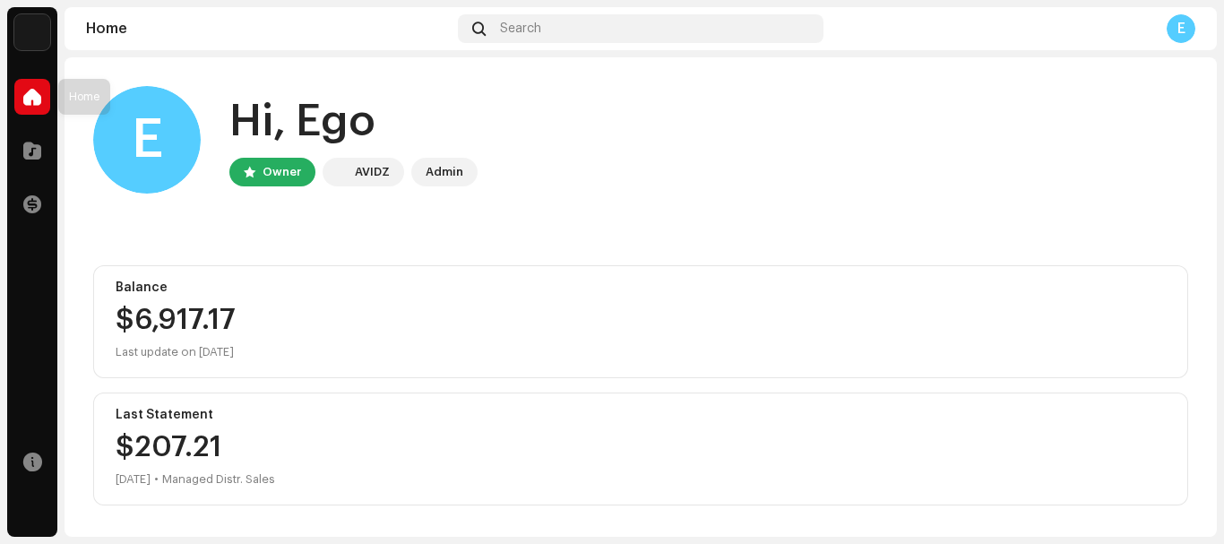
click at [35, 90] on span at bounding box center [32, 97] width 18 height 14
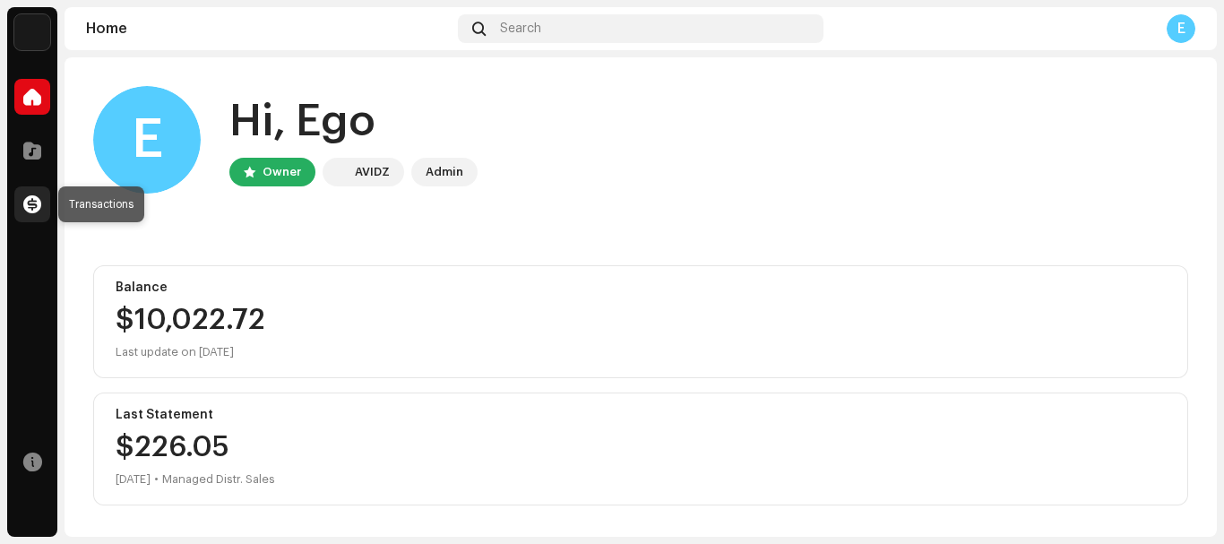
click at [32, 203] on span at bounding box center [32, 204] width 18 height 14
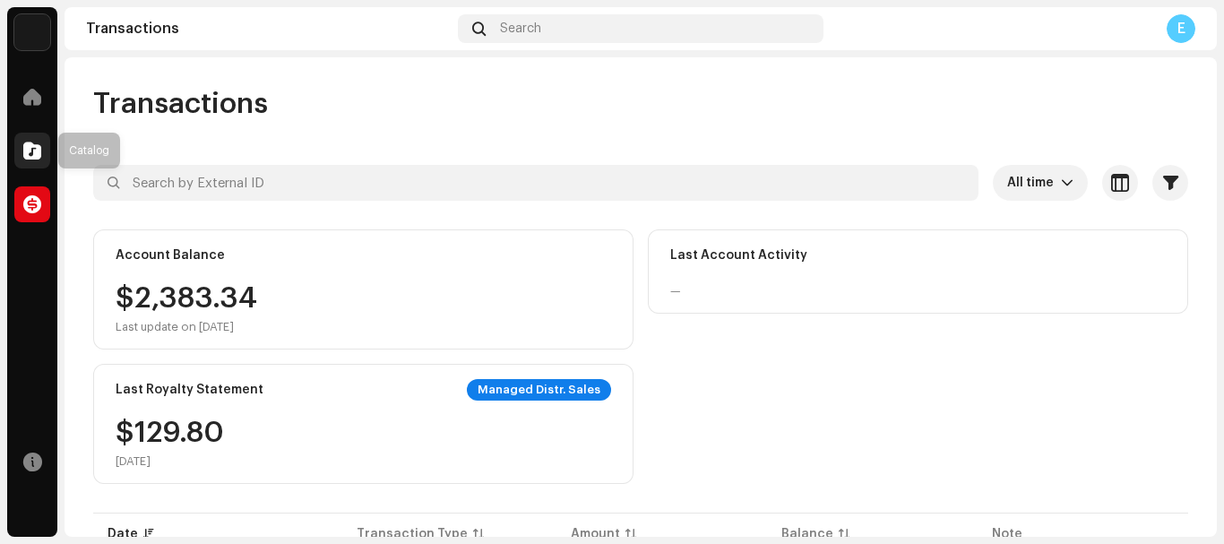
click at [39, 151] on span at bounding box center [32, 150] width 18 height 14
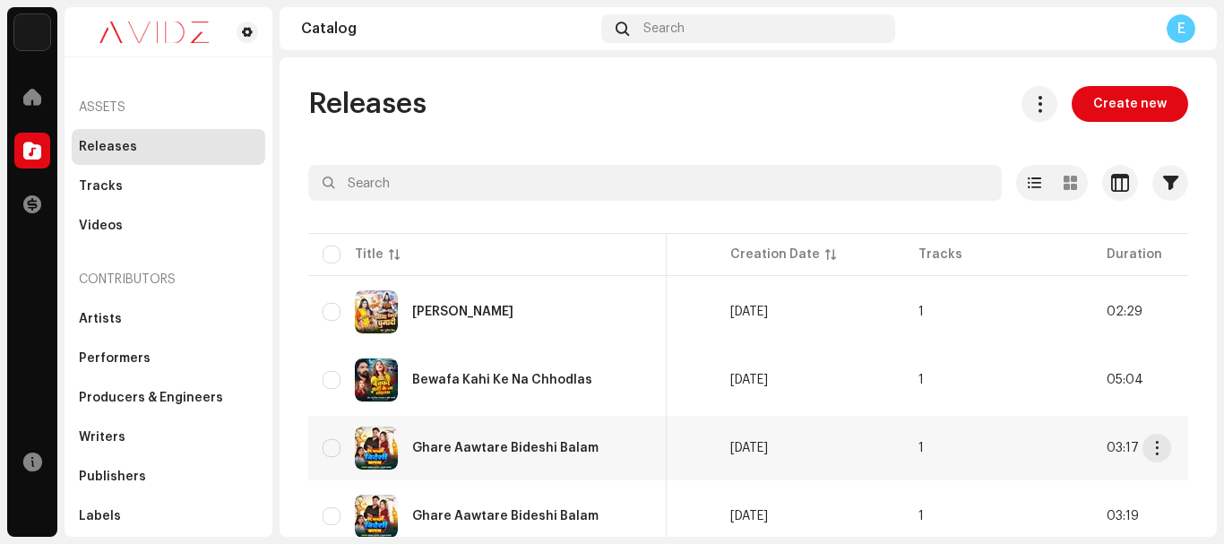
scroll to position [0, 797]
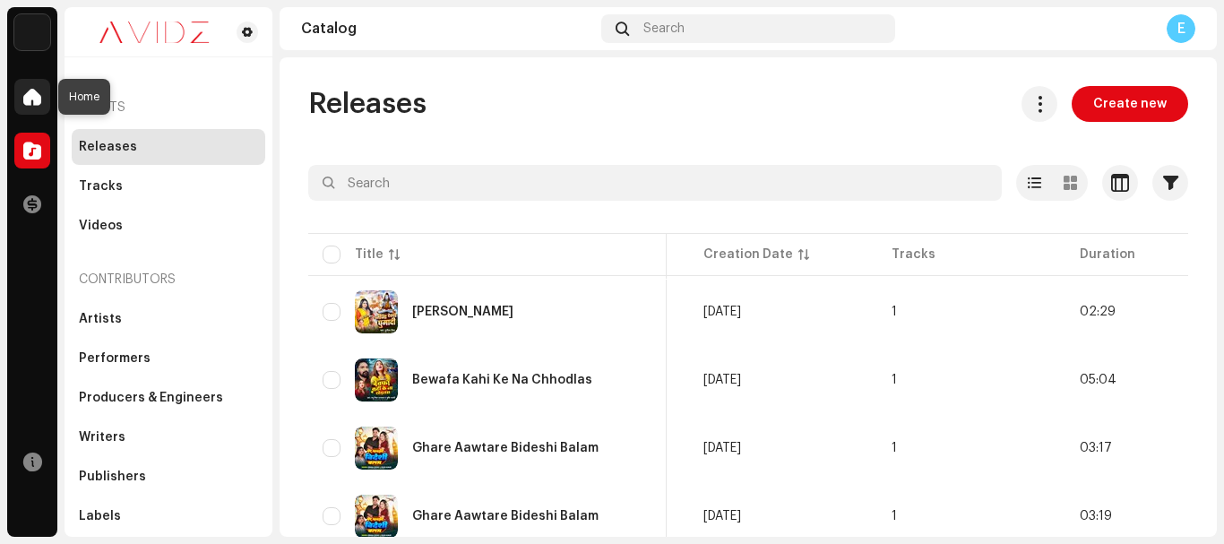
click at [36, 90] on span at bounding box center [32, 97] width 18 height 14
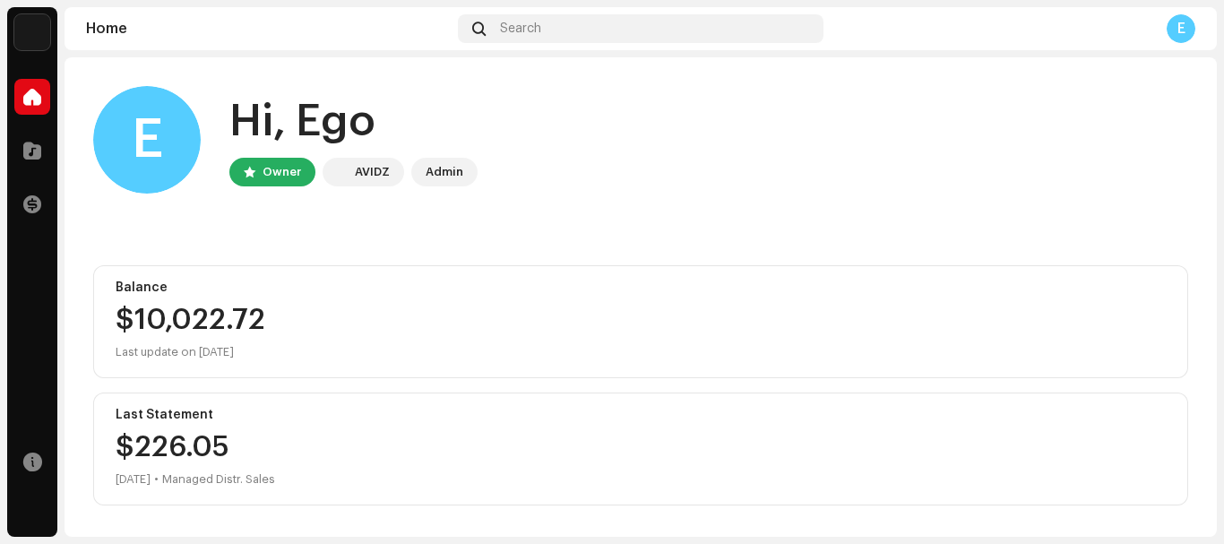
click at [283, 115] on div "Hi, Ego" at bounding box center [353, 121] width 248 height 57
drag, startPoint x: 431, startPoint y: 112, endPoint x: 234, endPoint y: 102, distance: 197.4
click at [234, 102] on div "Hi, Ego" at bounding box center [353, 121] width 248 height 57
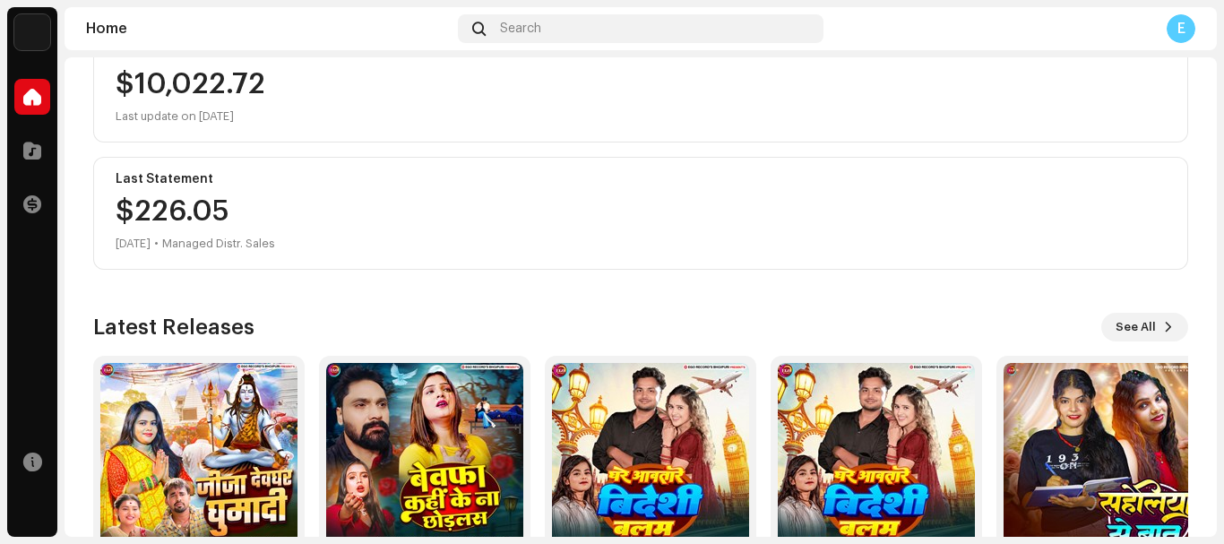
scroll to position [341, 0]
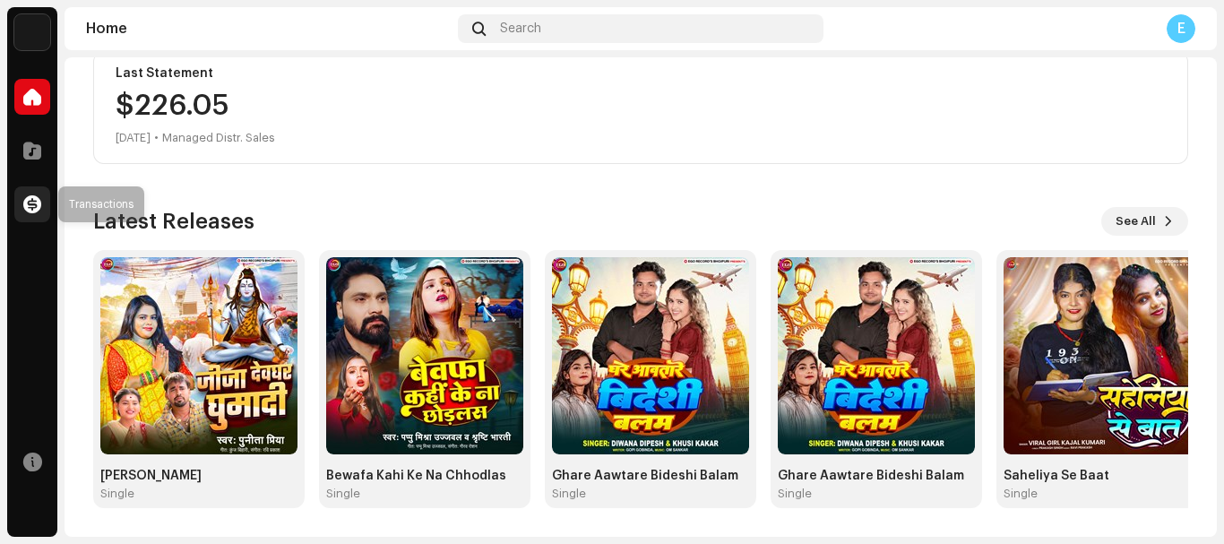
click at [46, 207] on div at bounding box center [32, 204] width 36 height 36
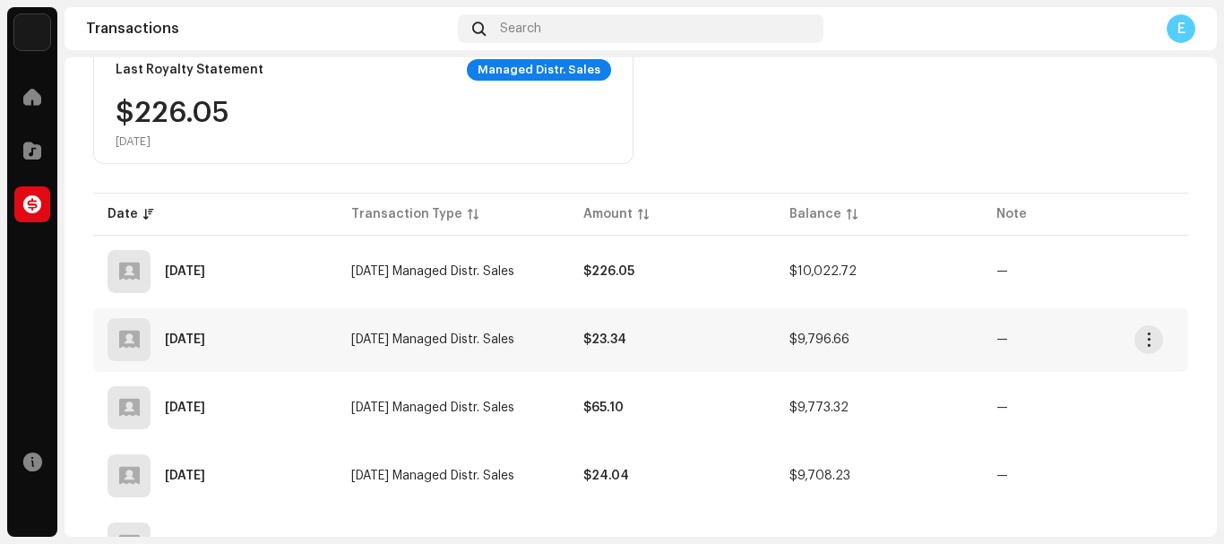
scroll to position [318, 0]
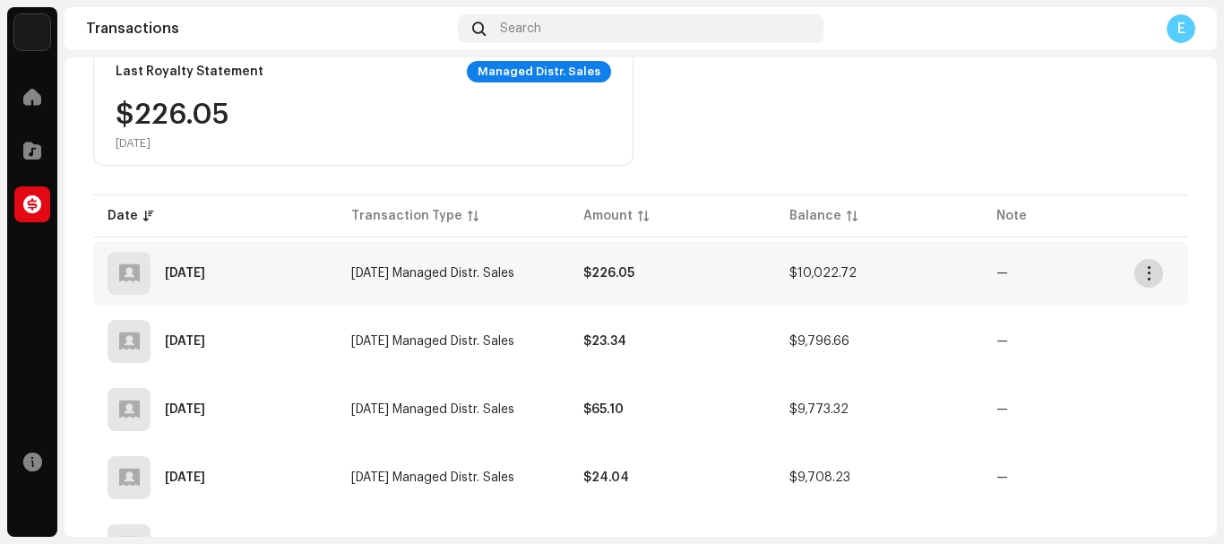
click at [1152, 269] on span "button" at bounding box center [1149, 273] width 13 height 14
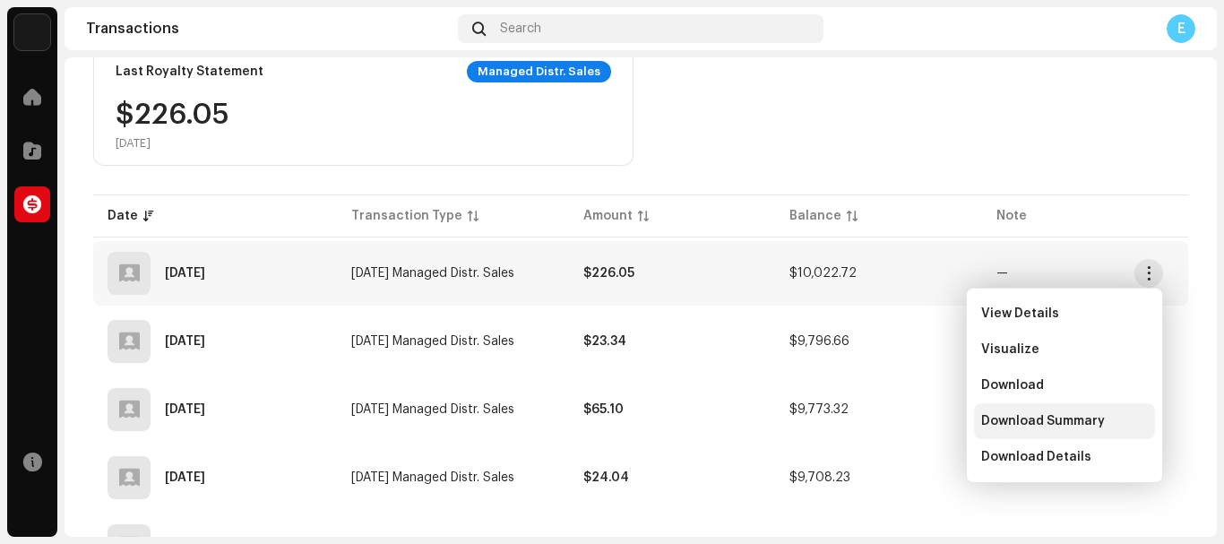
click at [1043, 422] on span "Download Summary" at bounding box center [1043, 421] width 124 height 14
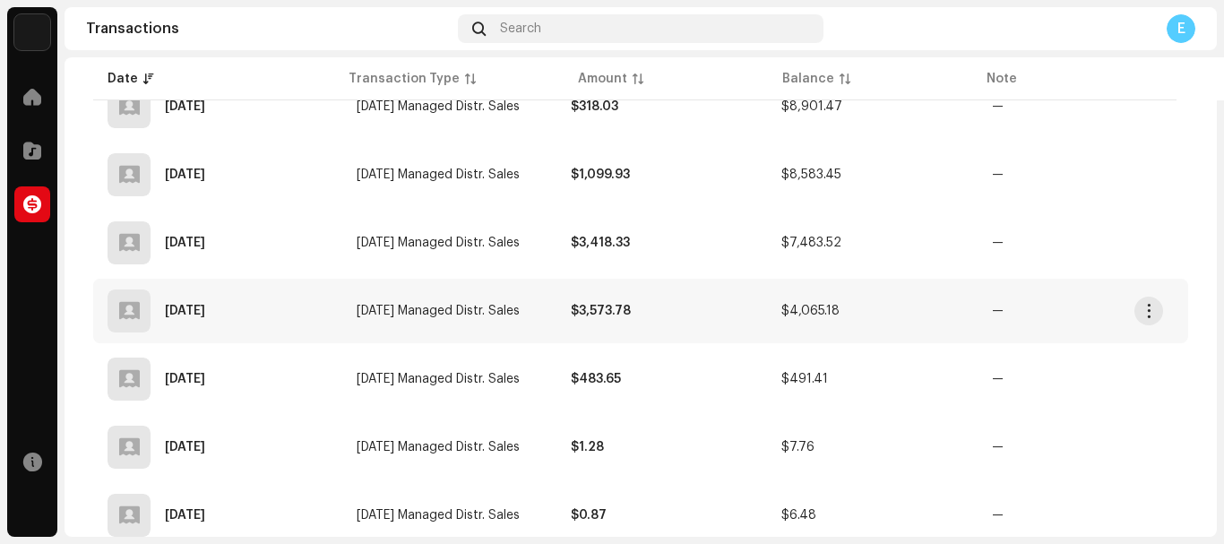
scroll to position [1075, 0]
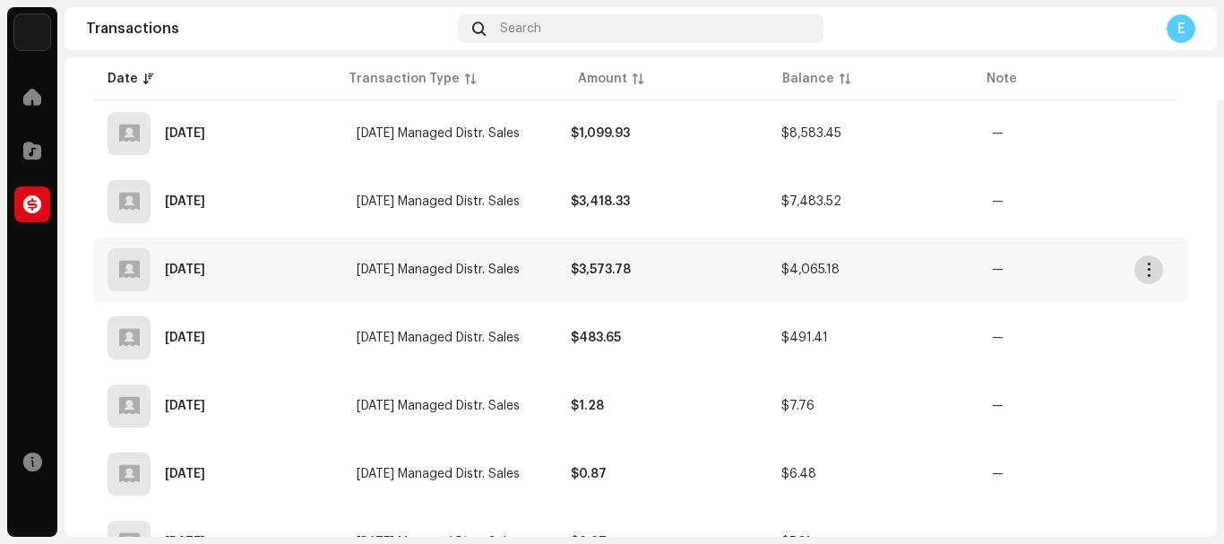
click at [1147, 272] on span "button" at bounding box center [1149, 270] width 13 height 14
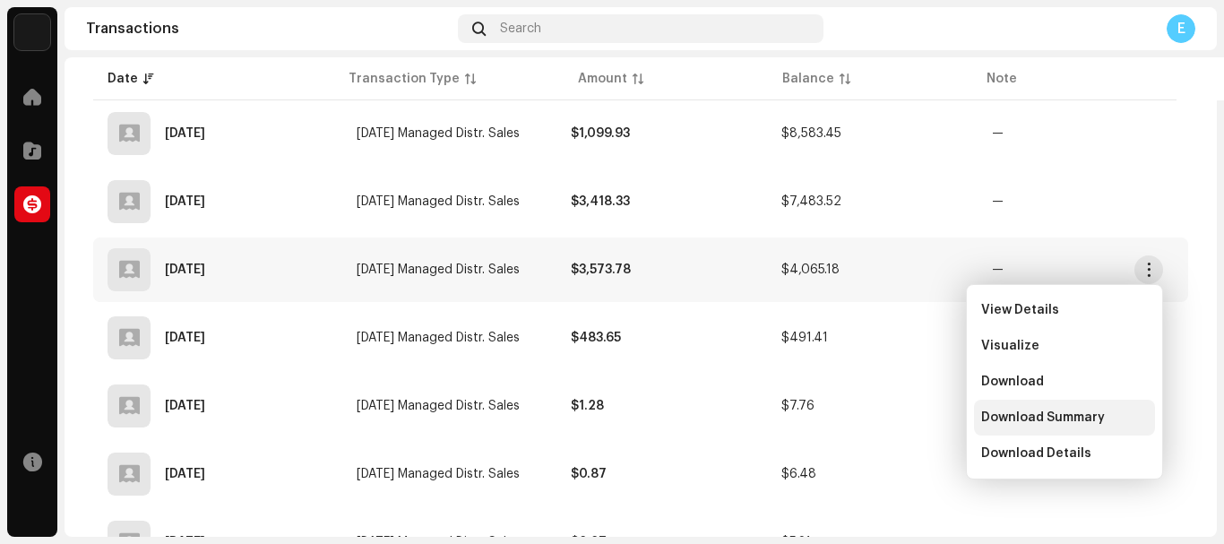
click at [1093, 419] on span "Download Summary" at bounding box center [1043, 417] width 124 height 14
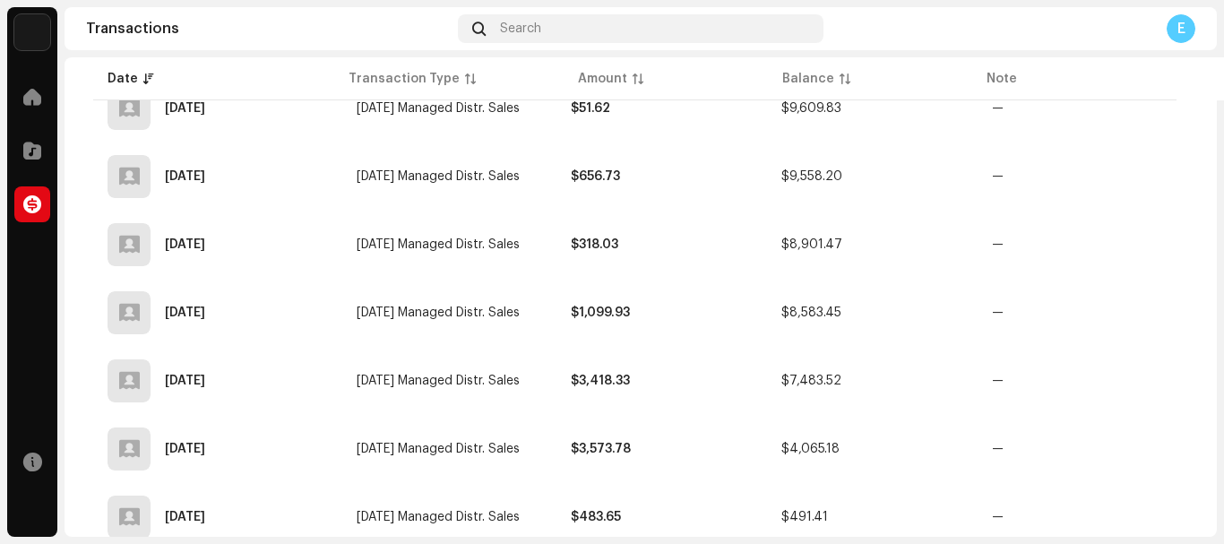
scroll to position [986, 0]
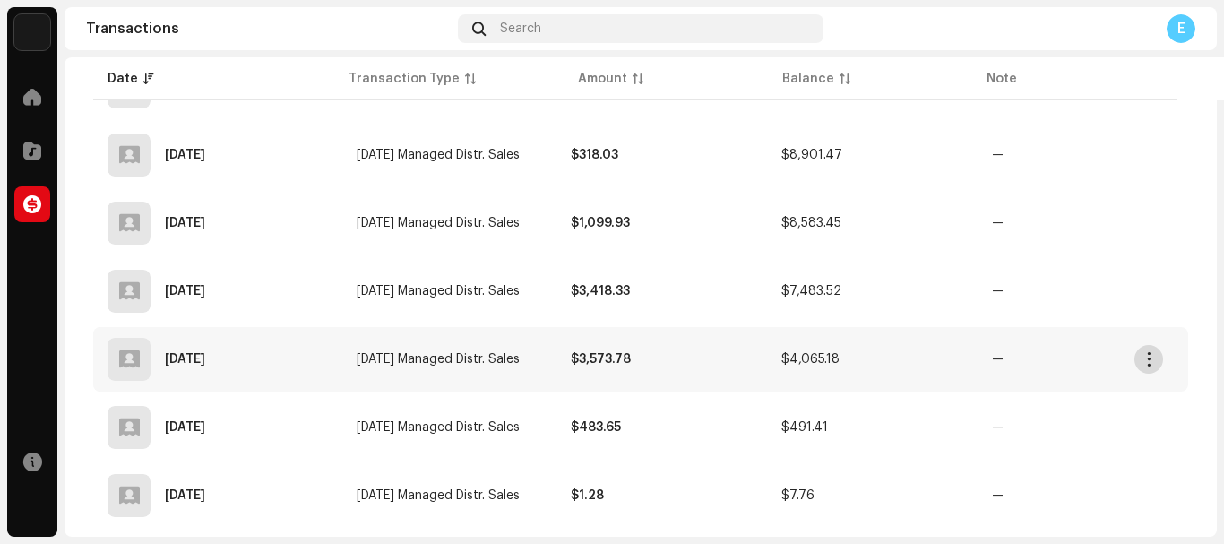
click at [1146, 356] on span "button" at bounding box center [1149, 359] width 13 height 14
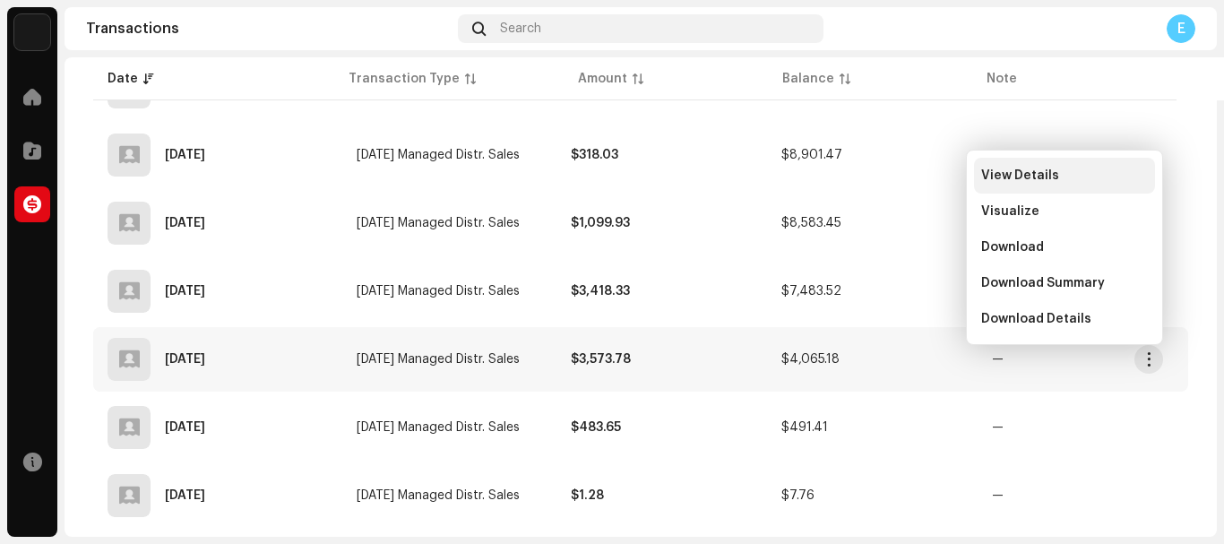
click at [1037, 175] on span "View Details" at bounding box center [1020, 175] width 78 height 14
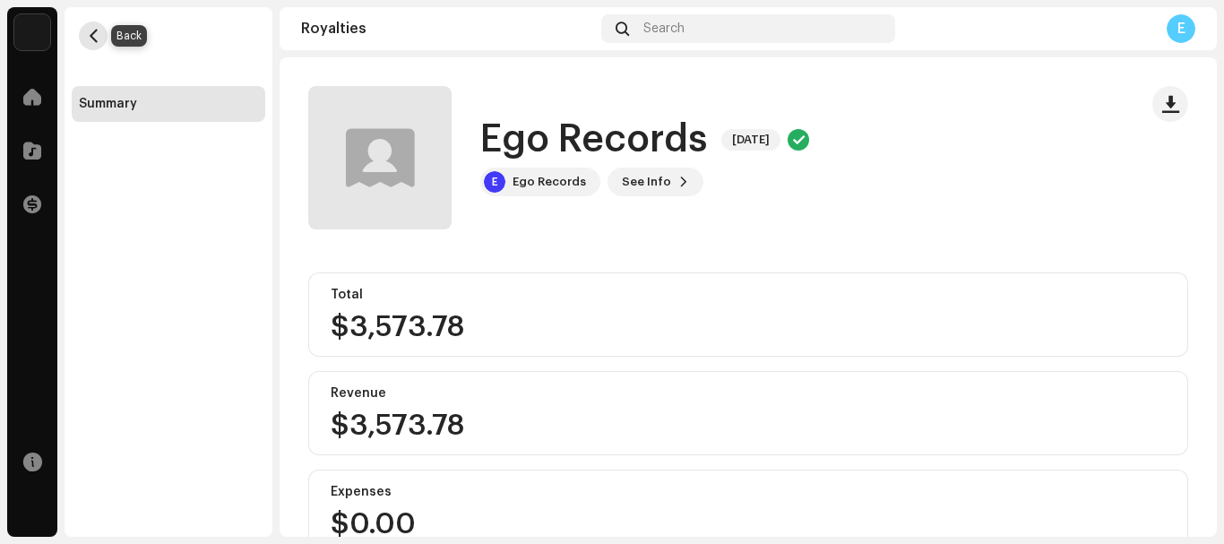
click at [84, 38] on button "button" at bounding box center [93, 36] width 29 height 29
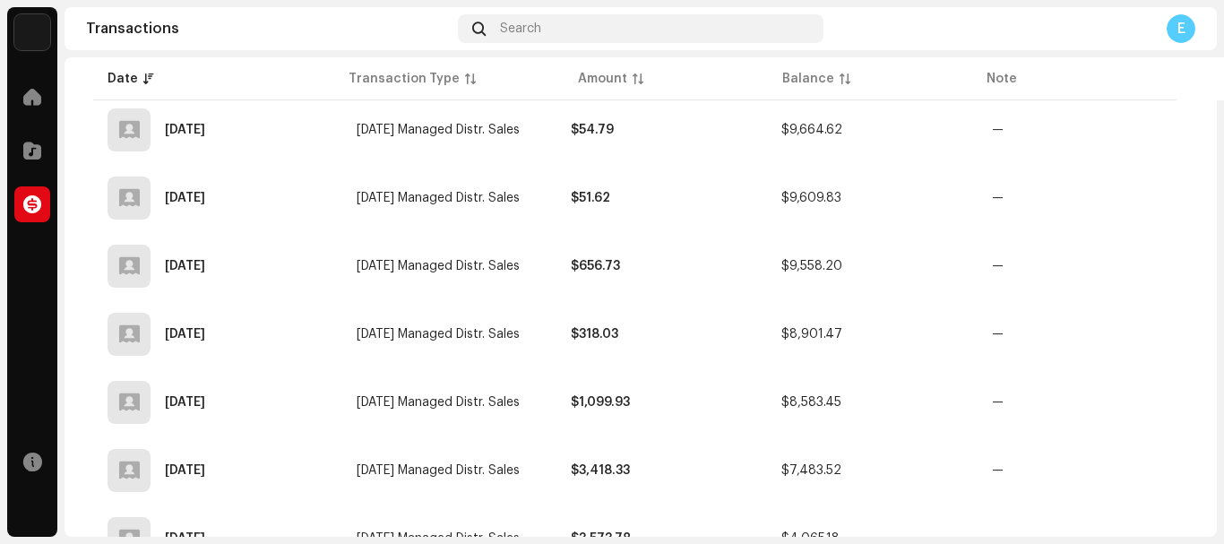
scroll to position [986, 0]
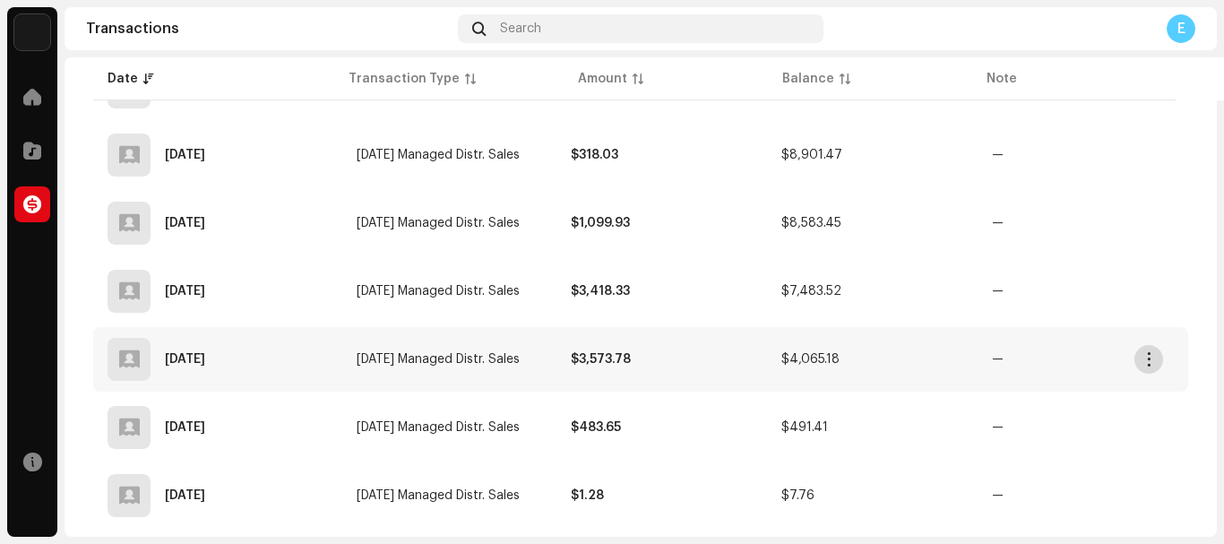
click at [1151, 360] on span "button" at bounding box center [1149, 359] width 13 height 14
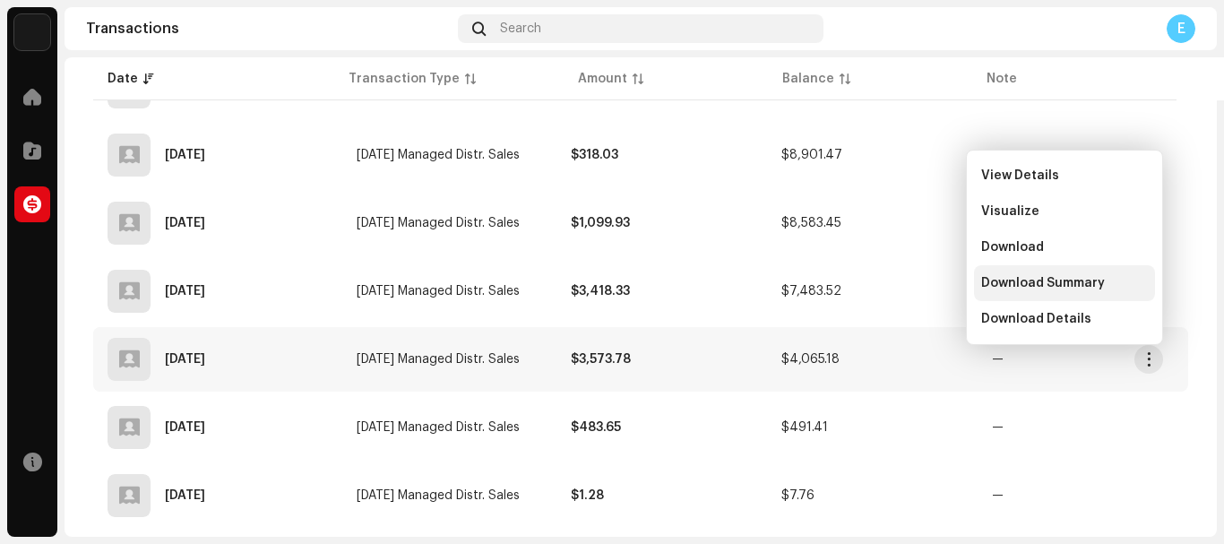
click at [1055, 283] on span "Download Summary" at bounding box center [1043, 283] width 124 height 14
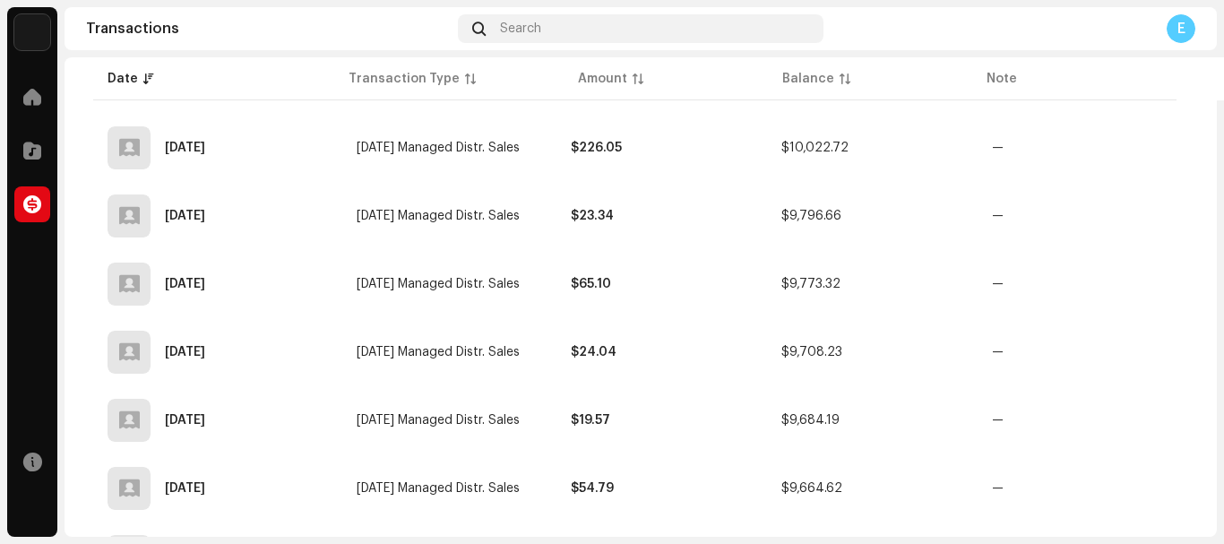
scroll to position [0, 0]
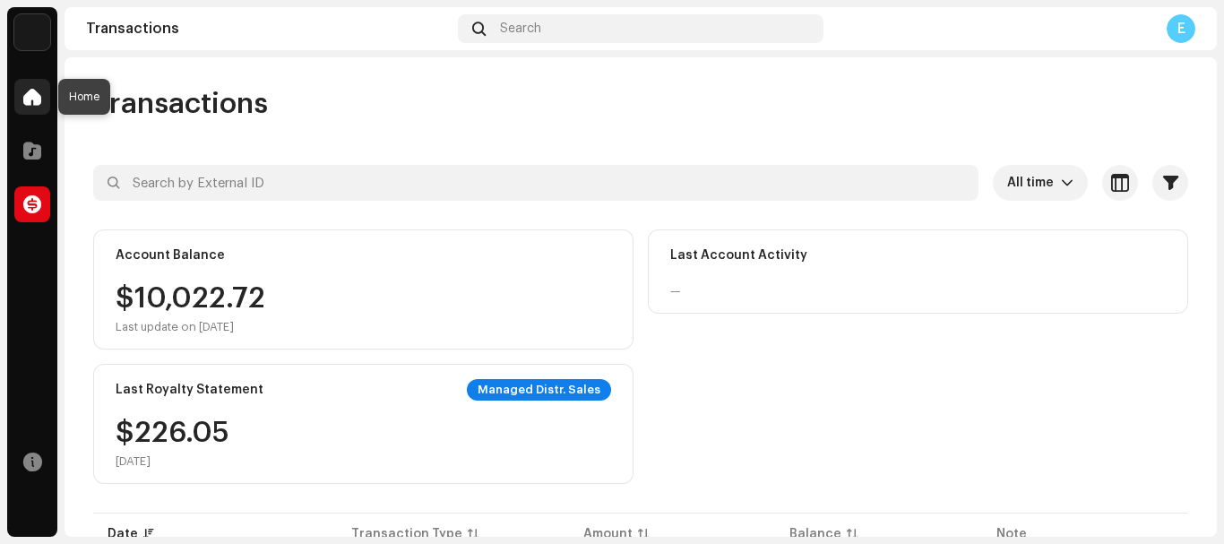
click at [28, 99] on span at bounding box center [32, 97] width 18 height 14
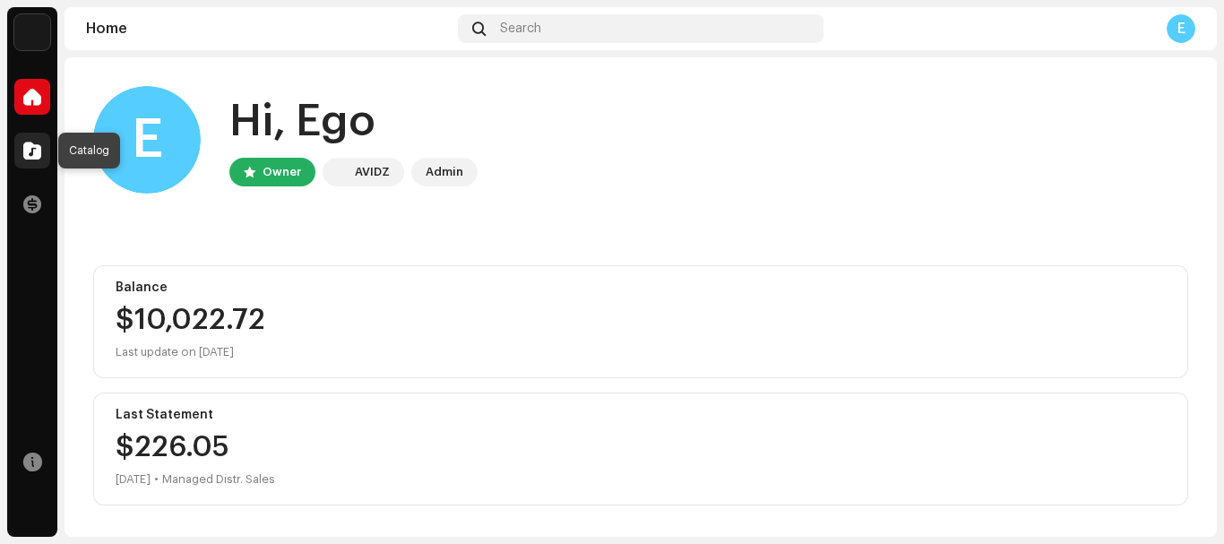
click at [35, 156] on span at bounding box center [32, 150] width 18 height 14
